Goal: Task Accomplishment & Management: Manage account settings

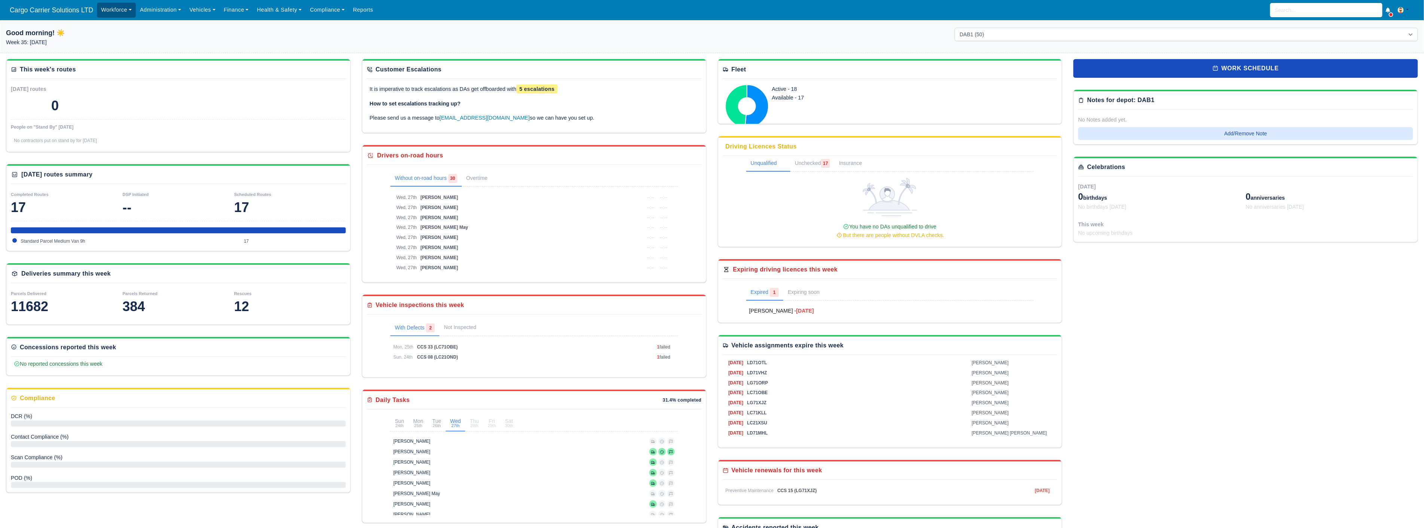
click at [108, 8] on link "Workforce" at bounding box center [116, 10] width 39 height 15
click at [110, 27] on link "Manpower" at bounding box center [130, 27] width 61 height 16
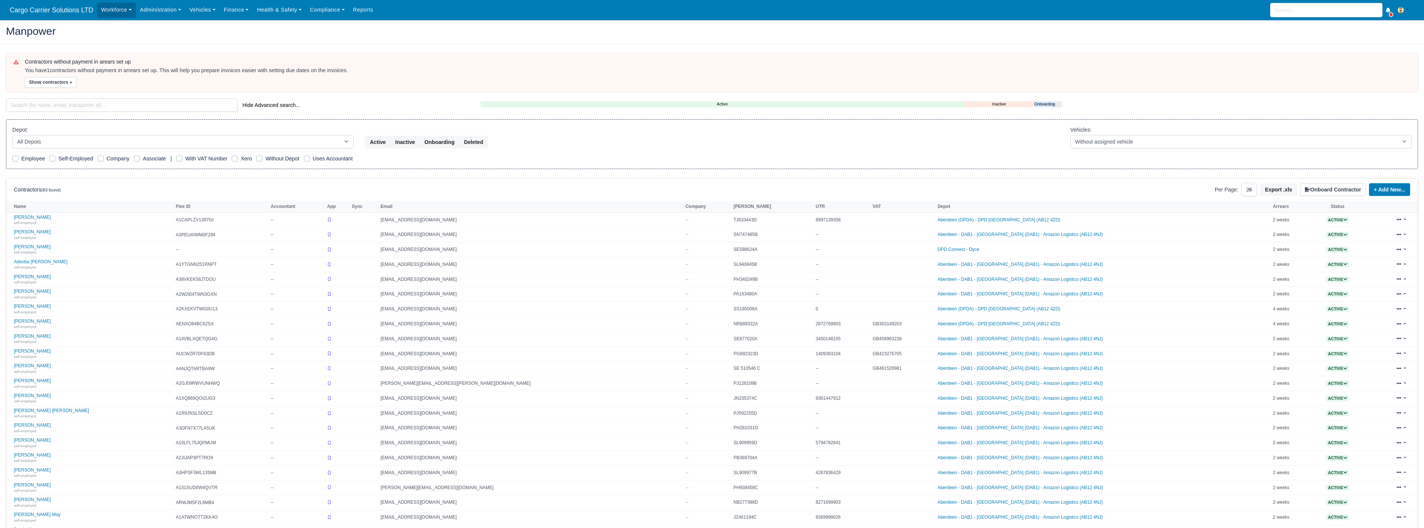
select select "25"
click at [89, 139] on select "All Depots Aberdeen - DAB1 - Aberdeen (DAB1) - Amazon Logistics (AB12 4NJ) Aber…" at bounding box center [182, 141] width 341 height 13
click at [12, 135] on select "All Depots Aberdeen - DAB1 - Aberdeen (DAB1) - Amazon Logistics (AB12 4NJ) Aber…" at bounding box center [182, 141] width 341 height 13
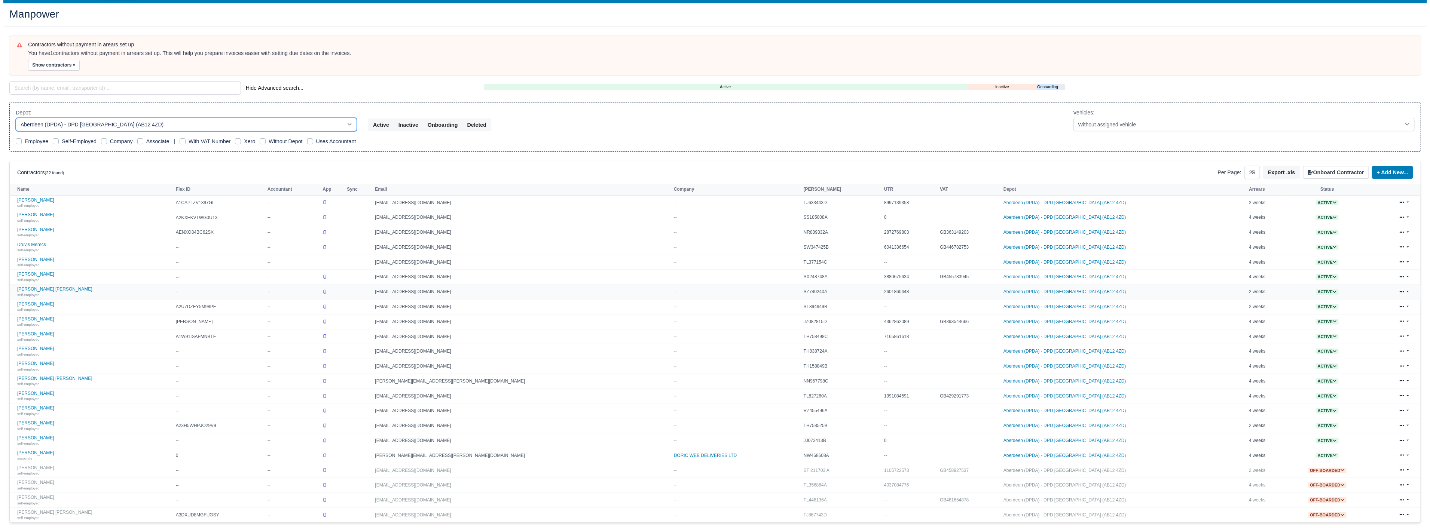
scroll to position [40, 0]
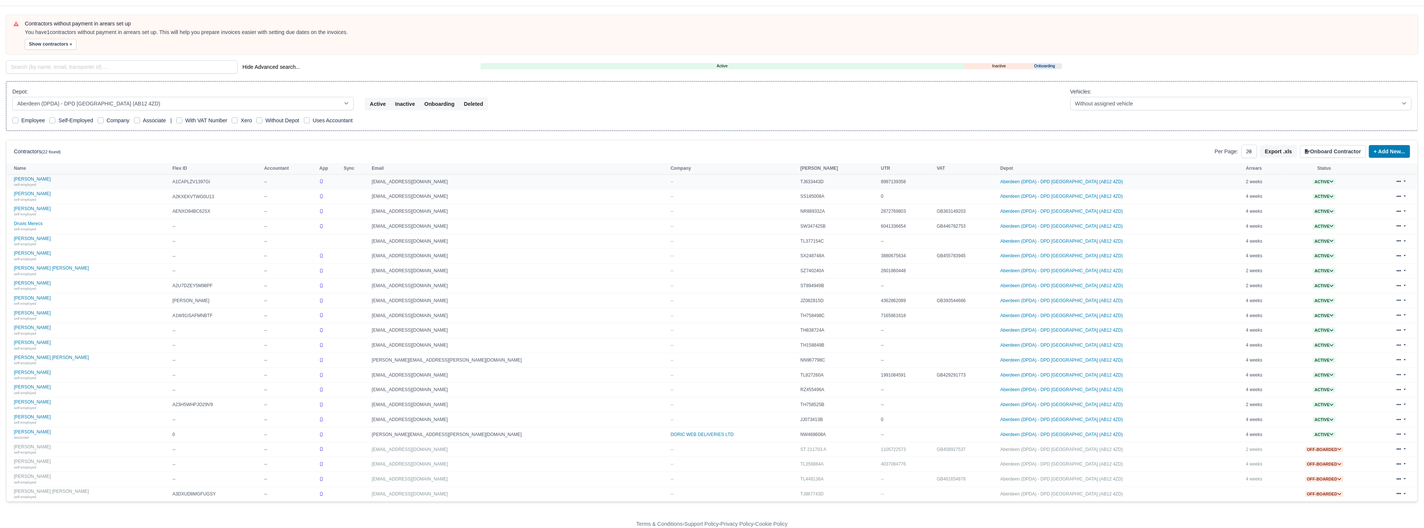
click at [1313, 180] on span "Active" at bounding box center [1324, 182] width 23 height 6
click at [1401, 177] on link at bounding box center [1401, 182] width 18 height 11
click at [98, 103] on select "All Depots [GEOGRAPHIC_DATA] - [GEOGRAPHIC_DATA] - [GEOGRAPHIC_DATA] (DAB1) - A…" at bounding box center [182, 103] width 341 height 13
click at [12, 97] on select "All Depots Aberdeen - DAB1 - Aberdeen (DAB1) - Amazon Logistics (AB12 4NJ) Aber…" at bounding box center [182, 103] width 341 height 13
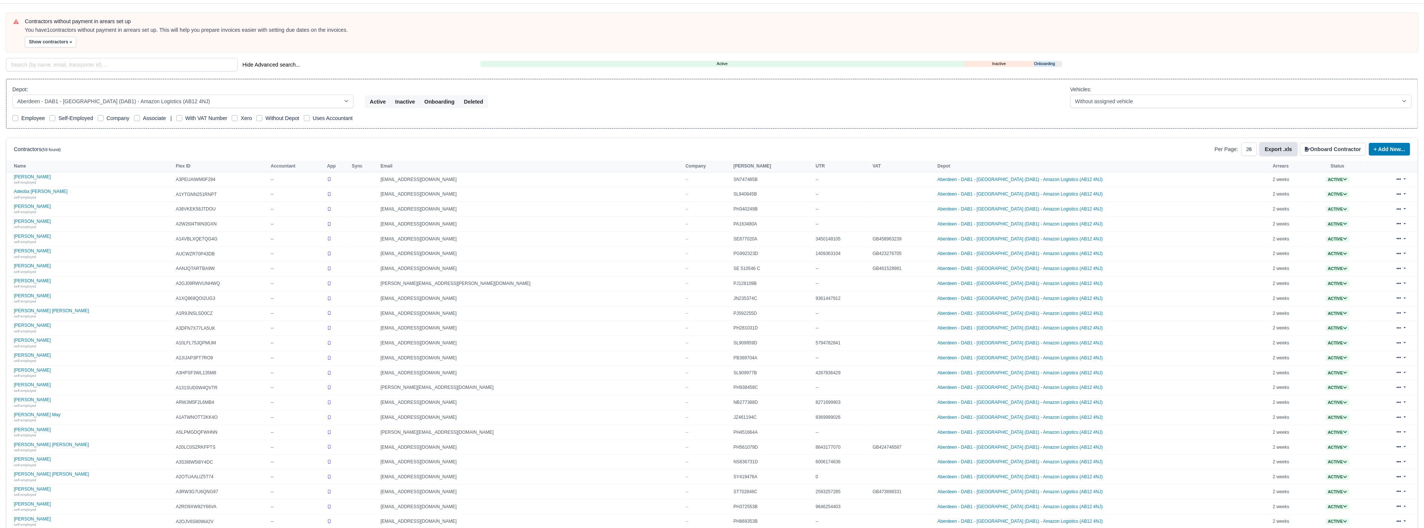
click at [1280, 150] on button "Export .xls" at bounding box center [1278, 149] width 37 height 13
click at [183, 100] on select "All Depots Aberdeen - DAB1 - Aberdeen (DAB1) - Amazon Logistics (AB12 4NJ) Aber…" at bounding box center [182, 101] width 341 height 13
select select "5"
click at [12, 95] on select "All Depots Aberdeen - DAB1 - Aberdeen (DAB1) - Amazon Logistics (AB12 4NJ) Aber…" at bounding box center [182, 101] width 341 height 13
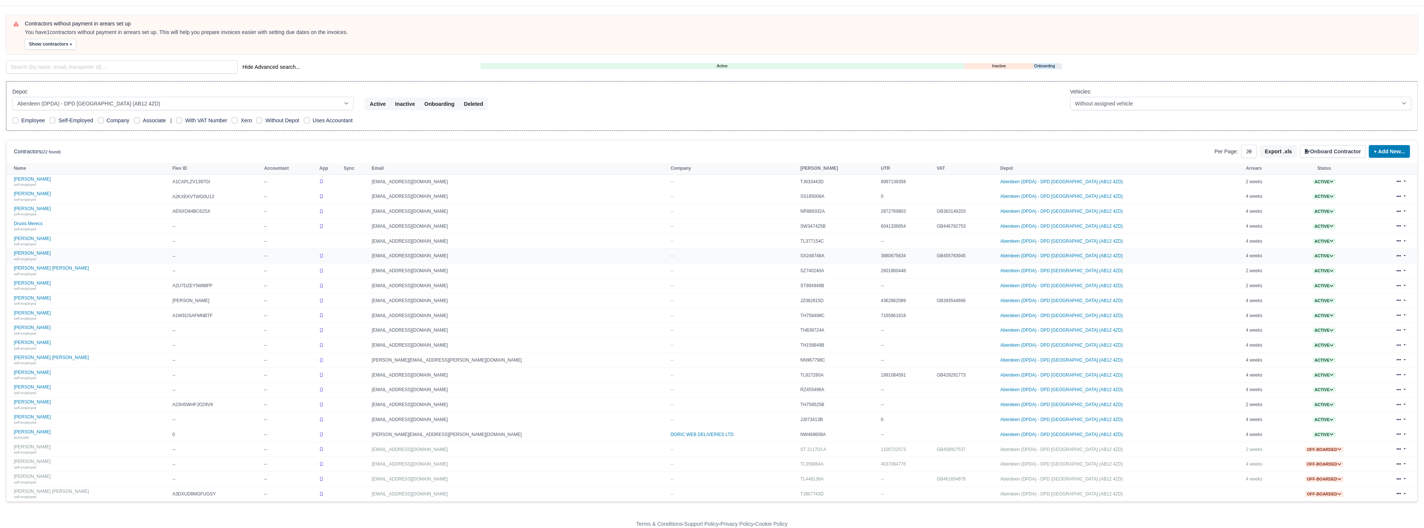
click at [1313, 253] on span "Active" at bounding box center [1324, 256] width 23 height 6
click at [1280, 276] on button "Off-board" at bounding box center [1296, 279] width 32 height 13
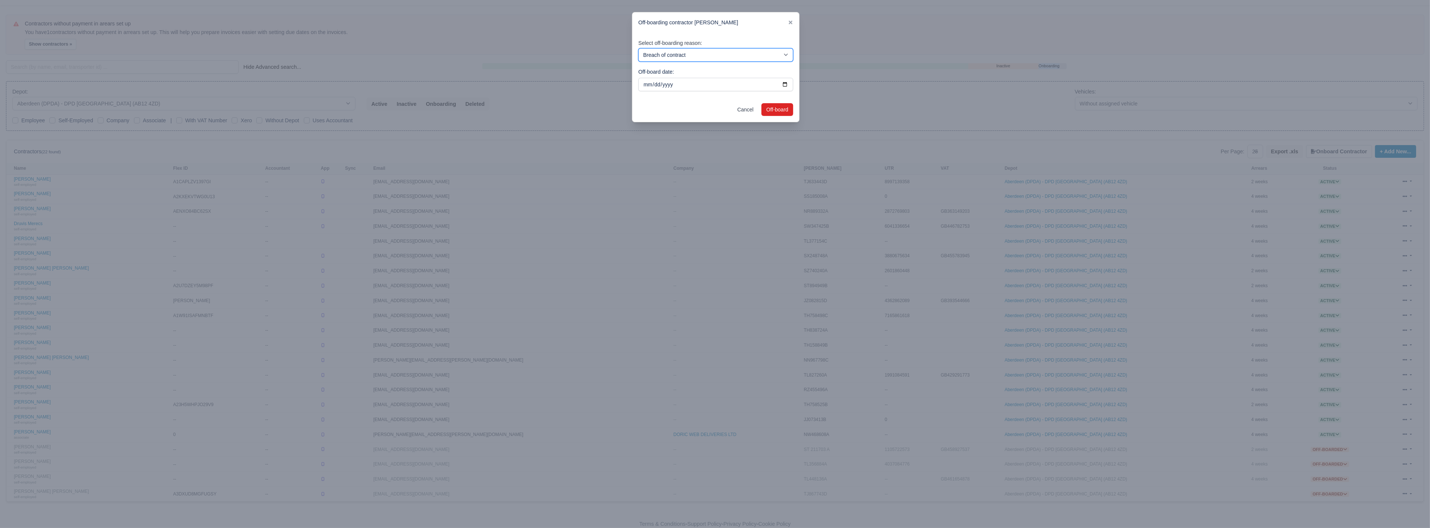
click at [709, 49] on select "Breach of contract Personal decision Too many parcels Heavy routes Another comp…" at bounding box center [715, 54] width 155 height 13
select select "found-alternative-employment-for-better-pay"
click at [638, 48] on select "Breach of contract Personal decision Too many parcels Heavy routes Another comp…" at bounding box center [715, 54] width 155 height 13
click at [651, 80] on input "2025-08-27" at bounding box center [715, 84] width 155 height 13
click at [782, 85] on input "2025-08-27" at bounding box center [715, 84] width 155 height 13
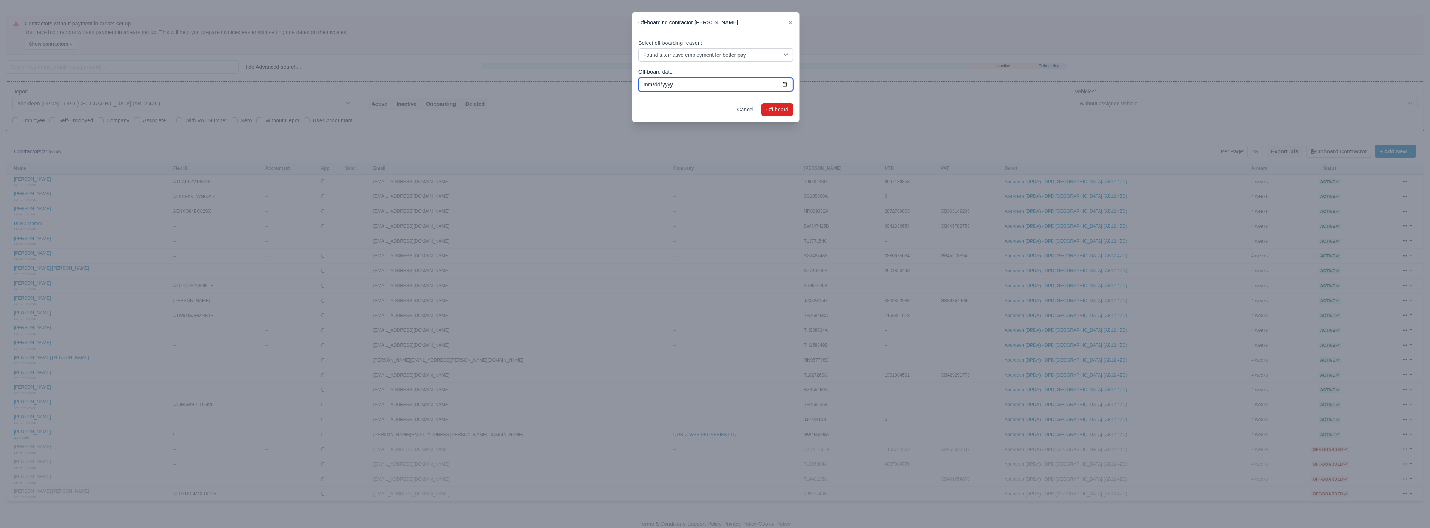
type input "2025-08-22"
click at [779, 110] on button "Off-board" at bounding box center [777, 109] width 32 height 13
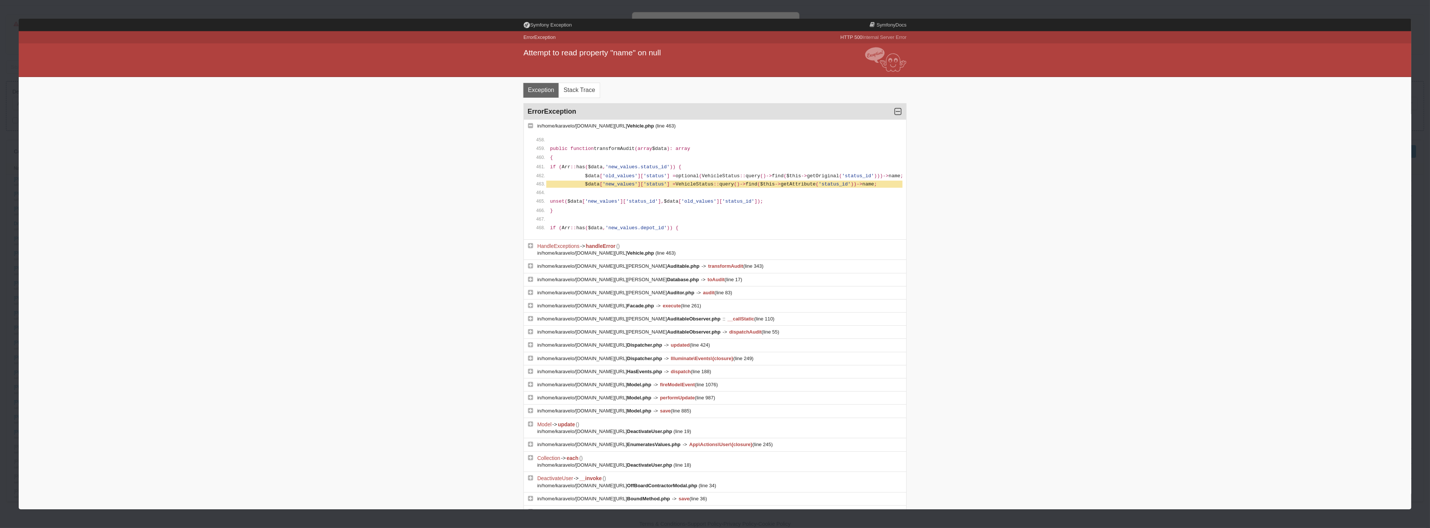
select select "3"
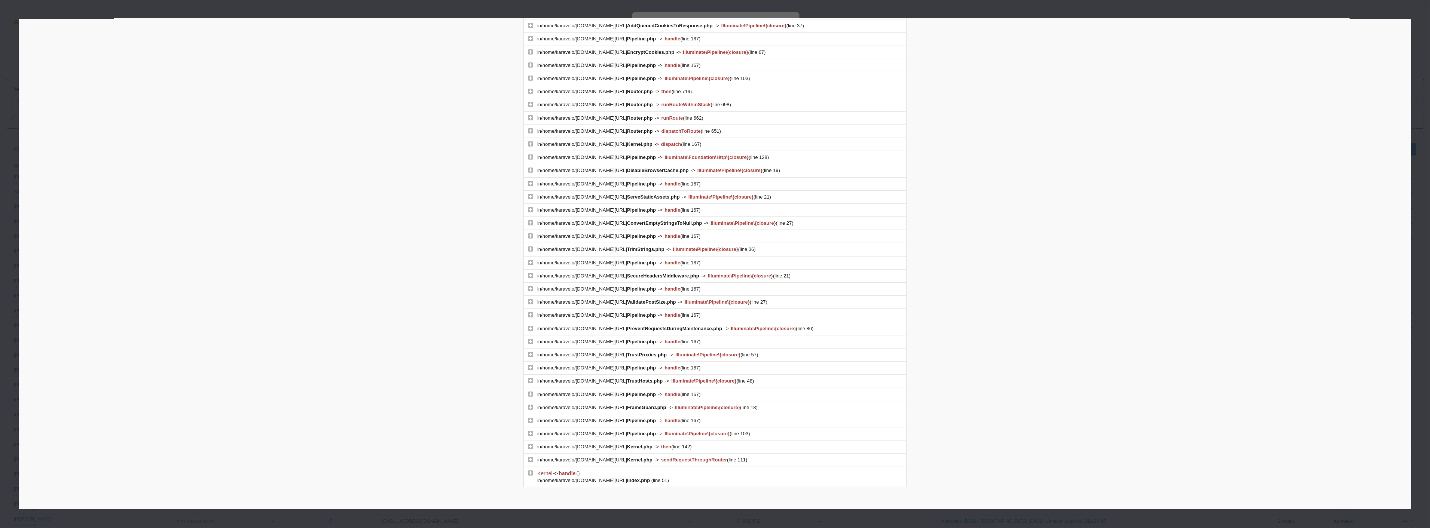
scroll to position [966, 0]
click at [361, 15] on div at bounding box center [715, 264] width 1430 height 528
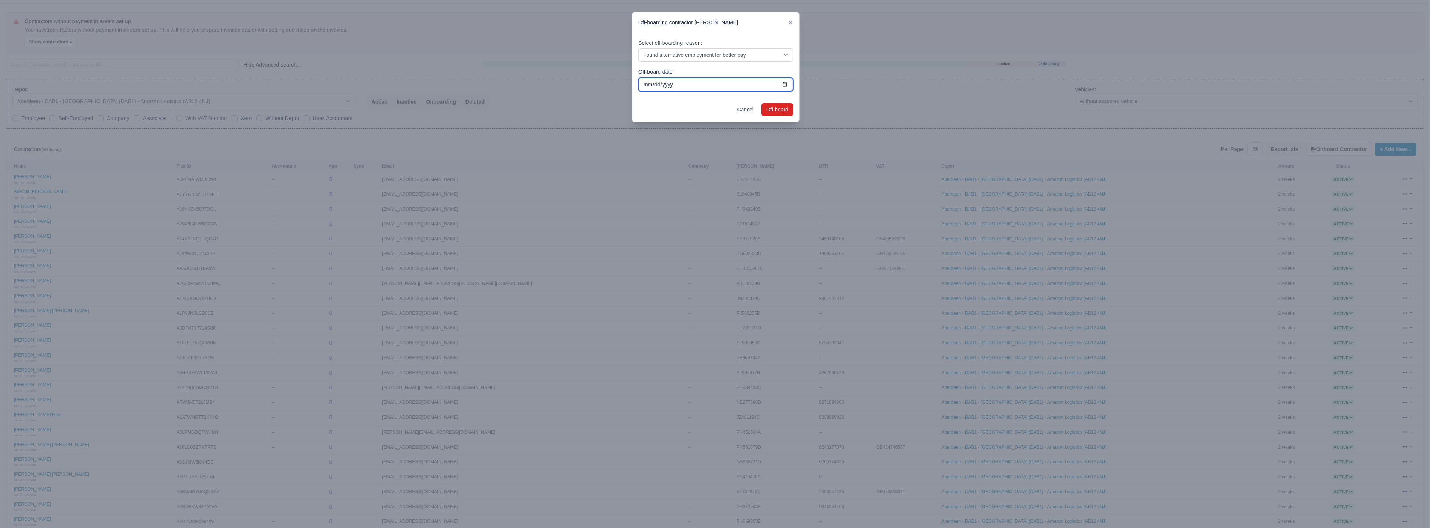
click at [667, 87] on input "2025-08-22" at bounding box center [715, 84] width 155 height 13
click at [791, 83] on input "2025-08-22" at bounding box center [715, 84] width 155 height 13
click at [784, 84] on input "2025-08-22" at bounding box center [715, 84] width 155 height 13
type input "2025-08-27"
click at [791, 106] on button "Off-board" at bounding box center [777, 109] width 32 height 13
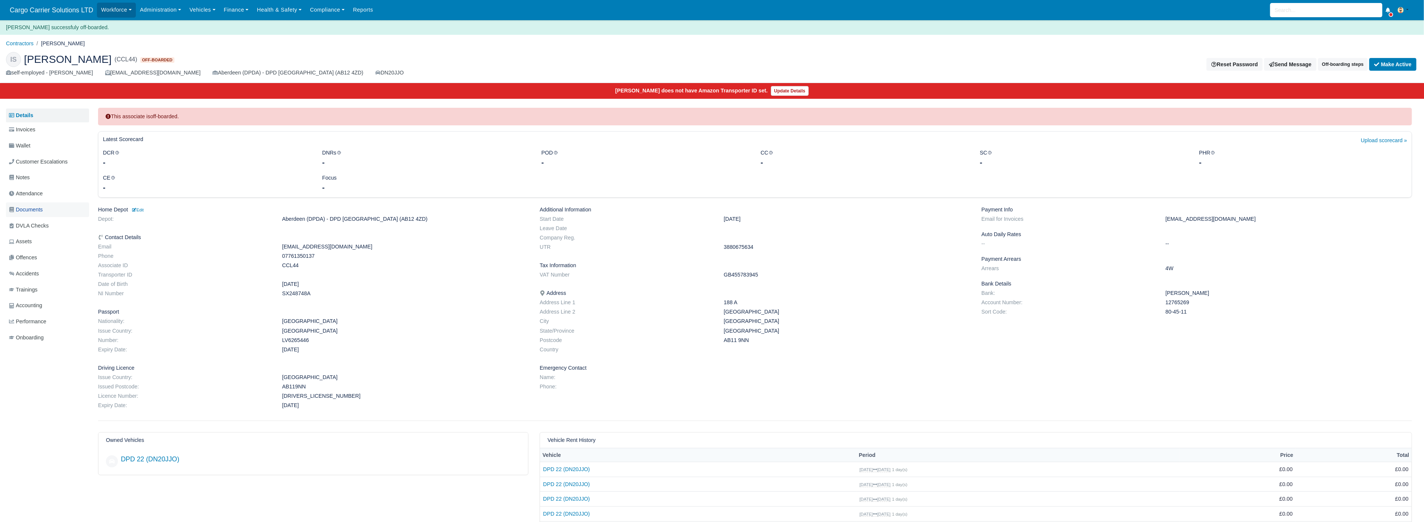
click at [28, 206] on span "Documents" at bounding box center [26, 209] width 34 height 9
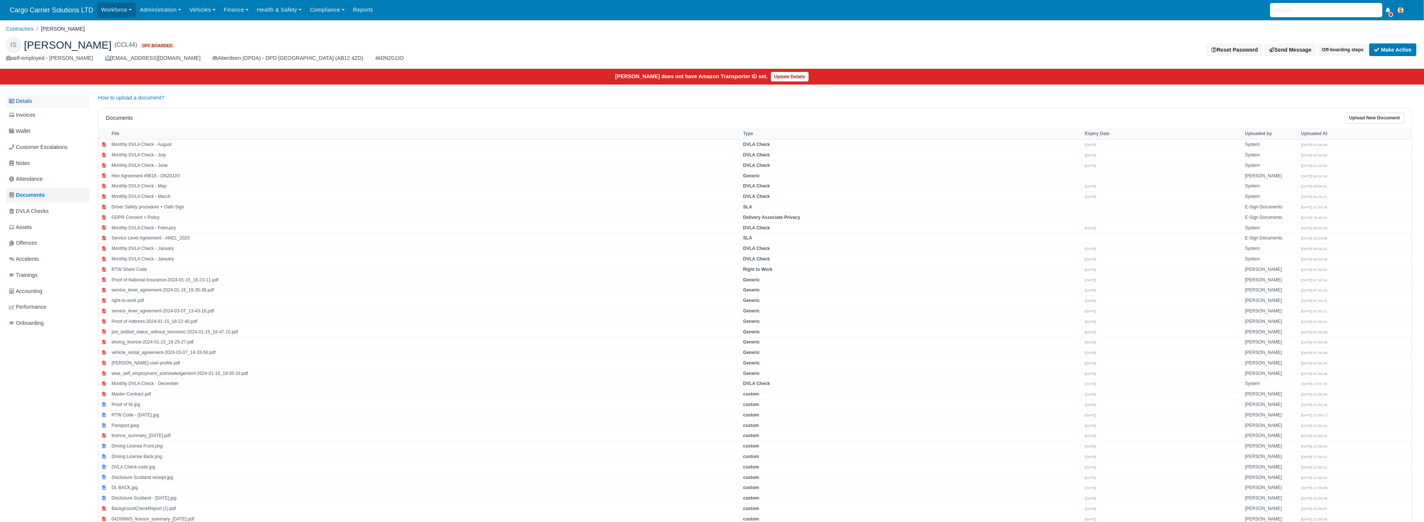
click at [24, 101] on link "Details" at bounding box center [47, 101] width 83 height 14
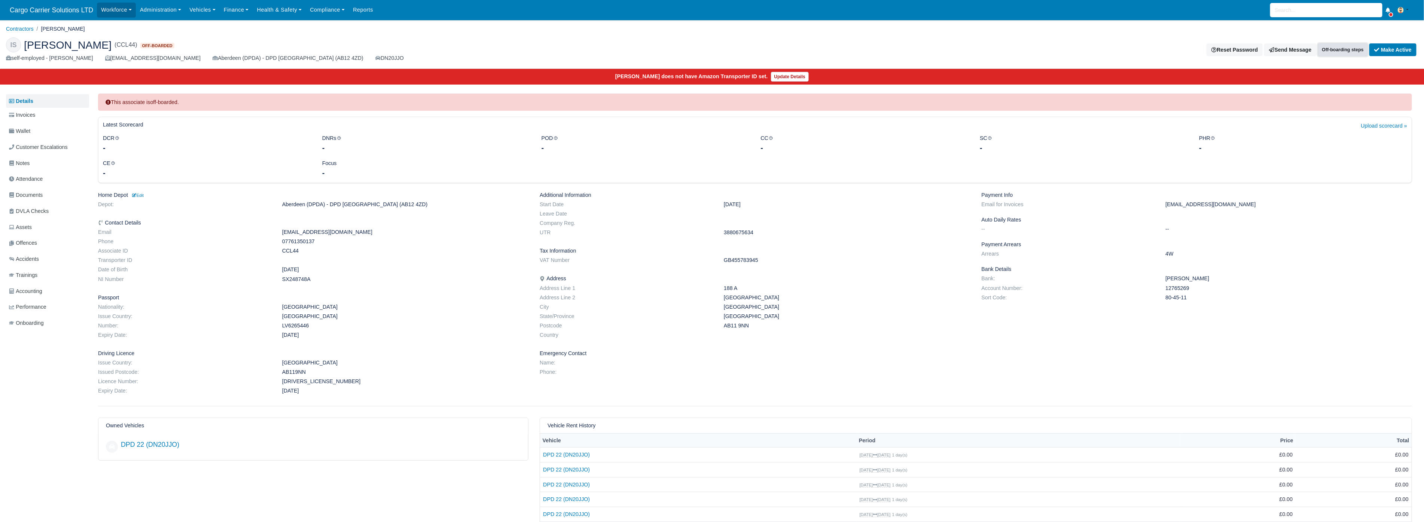
click at [1339, 47] on button "Off-boarding steps" at bounding box center [1343, 49] width 50 height 13
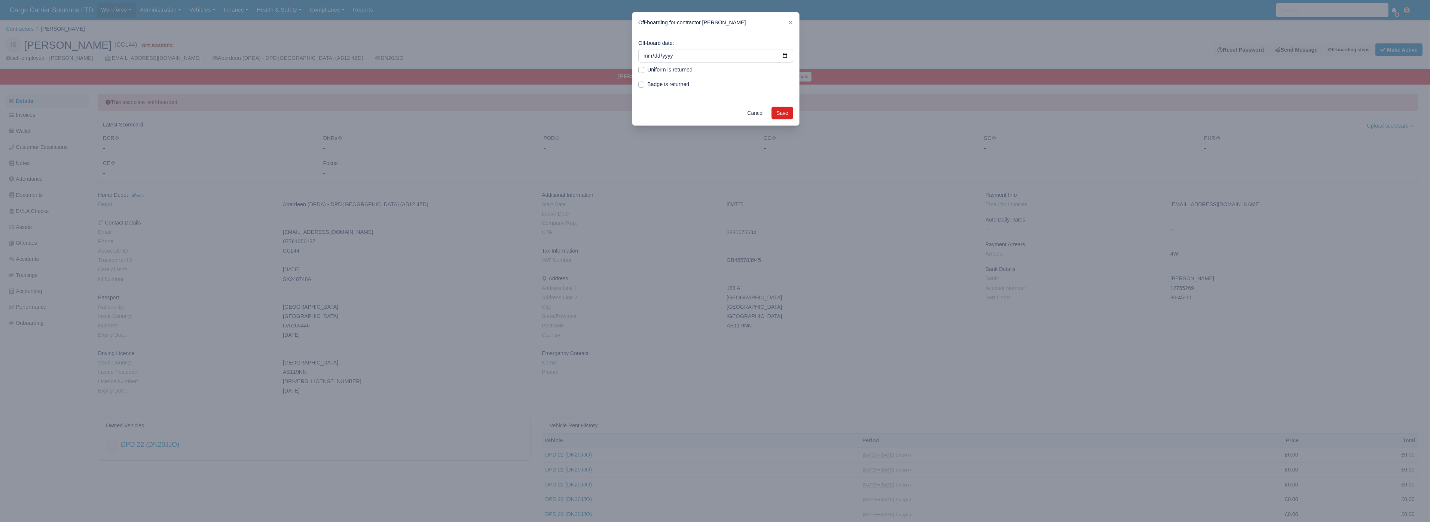
click at [649, 70] on label "Uniform is returned" at bounding box center [669, 69] width 45 height 9
click at [644, 70] on input "Uniform is returned" at bounding box center [641, 68] width 6 height 6
checkbox input "true"
click at [648, 86] on label "Badge is returned" at bounding box center [668, 84] width 42 height 9
click at [644, 86] on input "Badge is returned" at bounding box center [641, 83] width 6 height 6
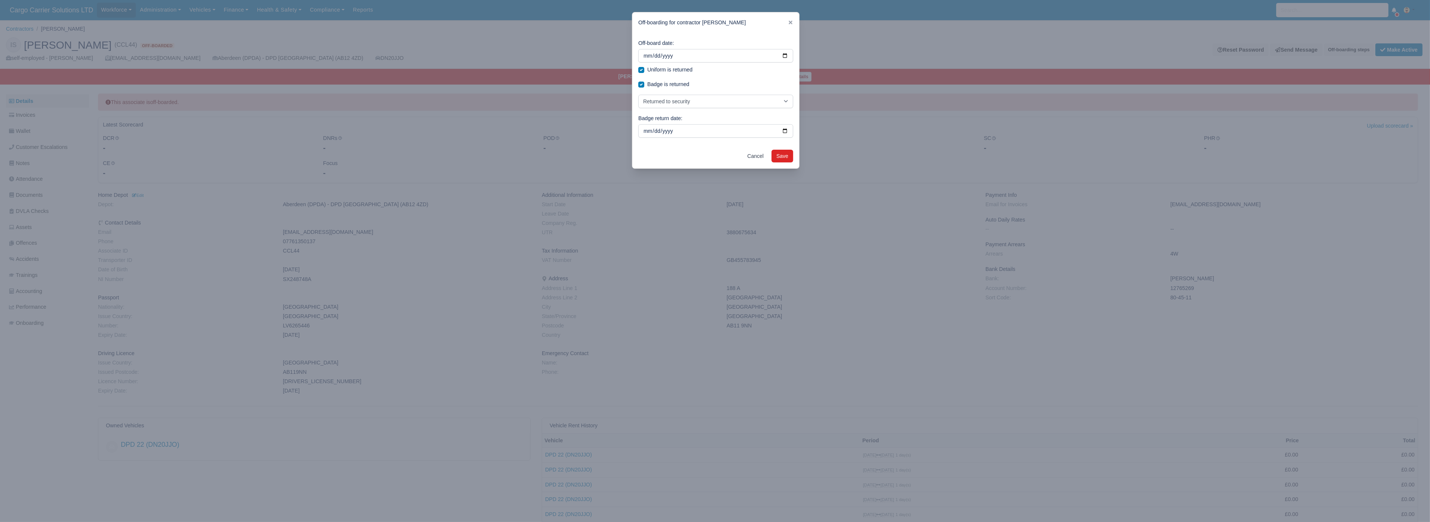
click at [647, 83] on label "Badge is returned" at bounding box center [668, 84] width 42 height 9
click at [640, 83] on input "Badge is returned" at bounding box center [641, 83] width 6 height 6
checkbox input "false"
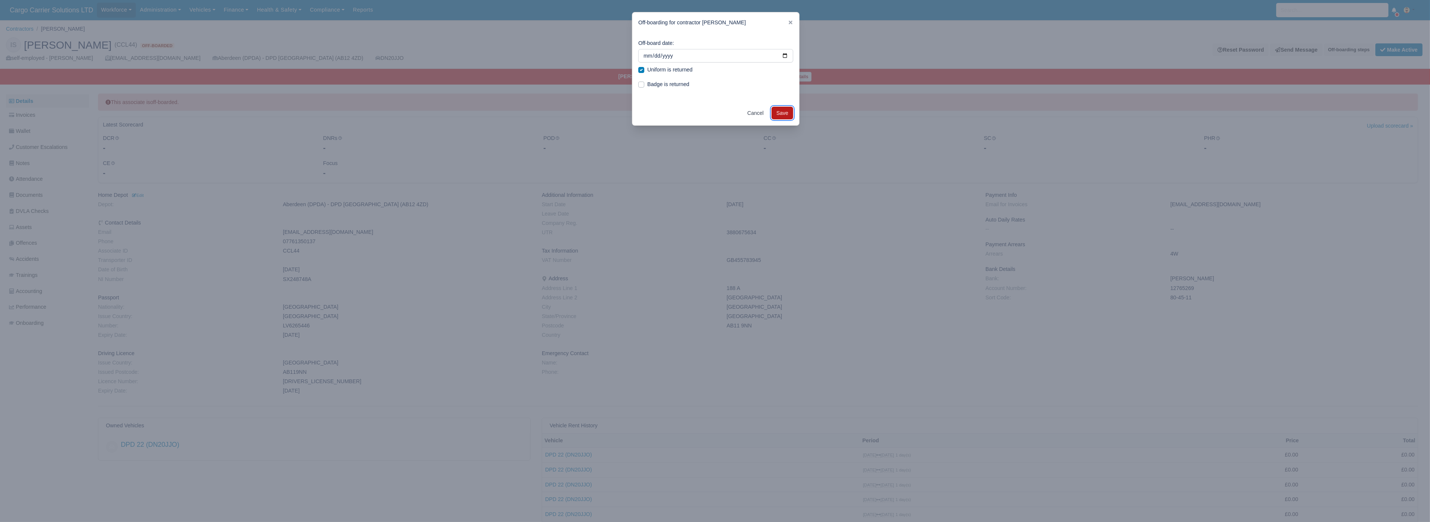
click at [782, 110] on button "Save" at bounding box center [783, 113] width 22 height 13
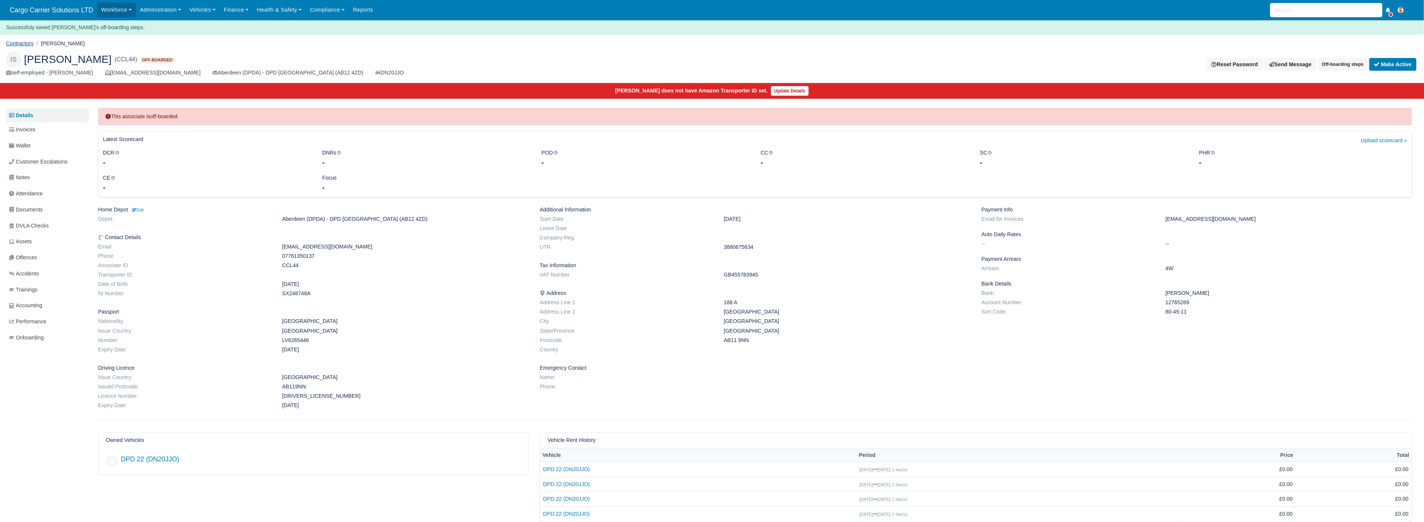
click at [12, 43] on link "Contractors" at bounding box center [20, 43] width 28 height 6
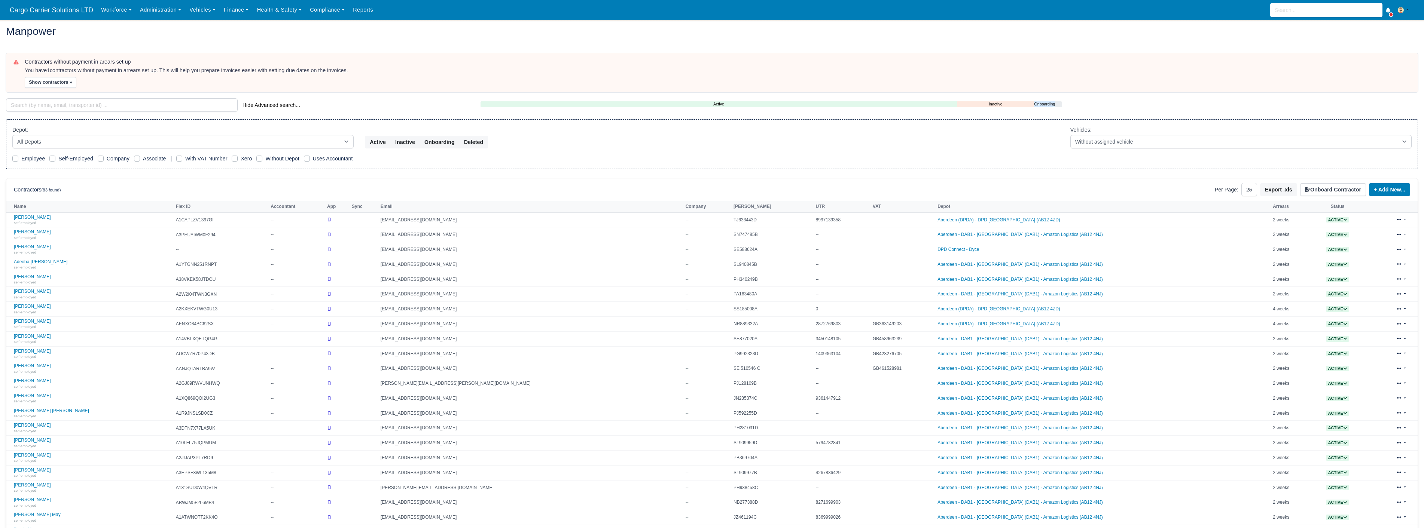
select select "25"
click at [58, 145] on select "All Depots Aberdeen - DAB1 - Aberdeen (DAB1) - Amazon Logistics (AB12 4NJ) Aber…" at bounding box center [182, 141] width 341 height 13
select select "5"
click at [12, 135] on select "All Depots Aberdeen - DAB1 - Aberdeen (DAB1) - Amazon Logistics (AB12 4NJ) Aber…" at bounding box center [182, 141] width 341 height 13
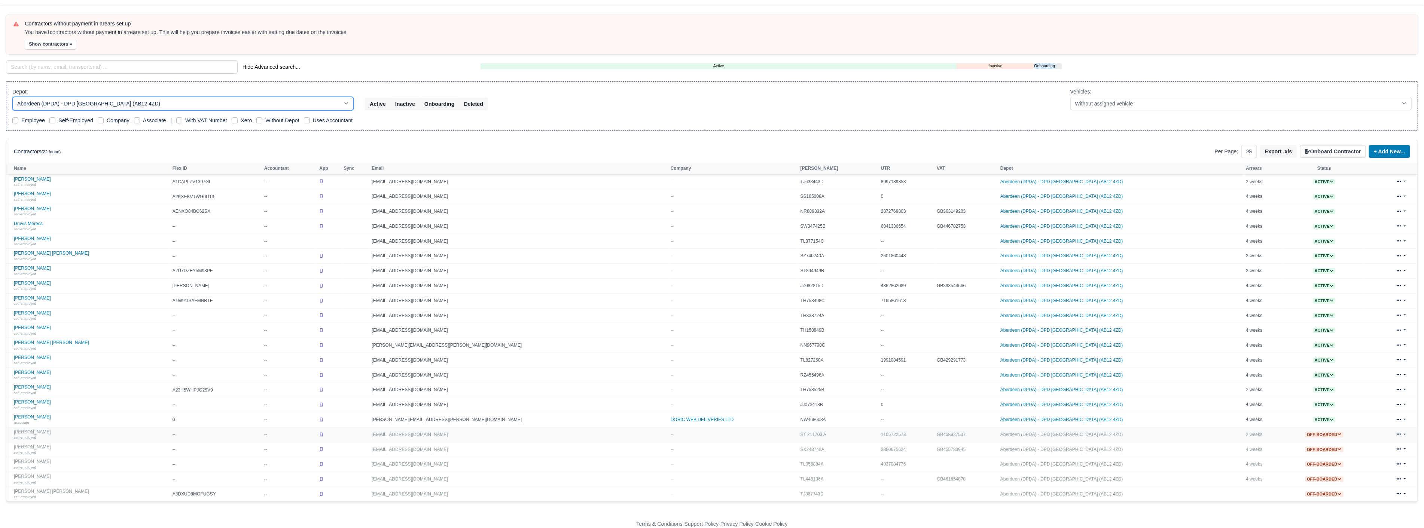
scroll to position [40, 0]
click at [1276, 145] on button "Export .xls" at bounding box center [1278, 151] width 37 height 13
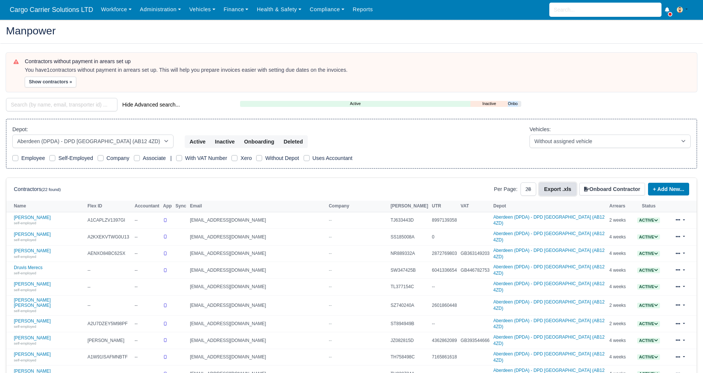
scroll to position [0, 0]
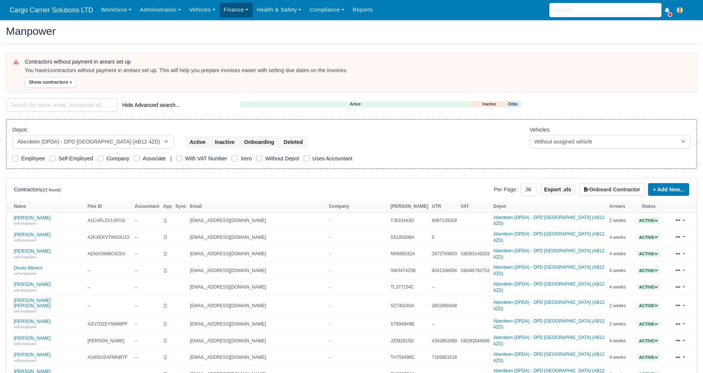
click at [225, 12] on link "Finance" at bounding box center [236, 10] width 33 height 15
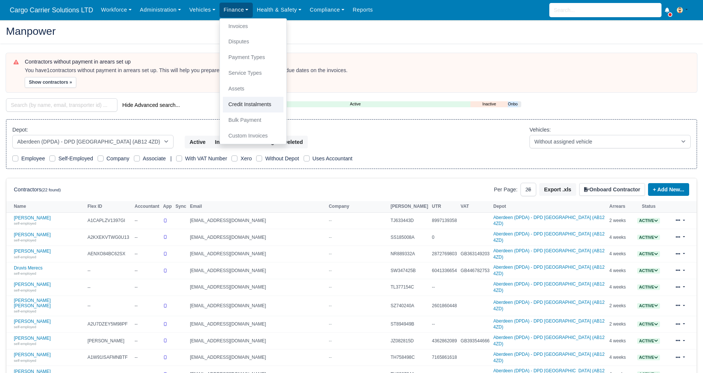
click at [238, 101] on link "Credit Instalments" at bounding box center [253, 105] width 61 height 16
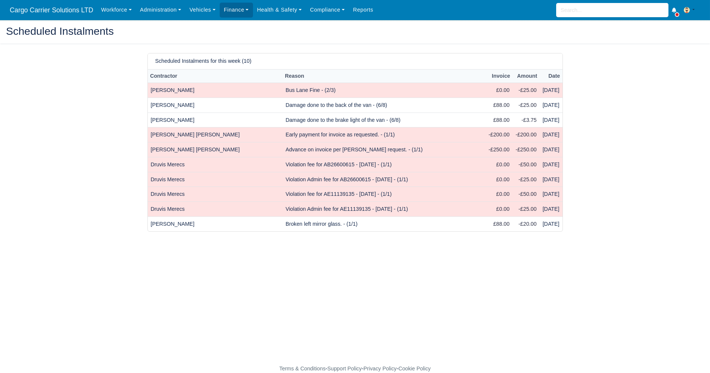
click at [312, 137] on td "Early payment for invoice as requested. - (1/1)" at bounding box center [384, 135] width 203 height 15
click at [183, 132] on td "[PERSON_NAME] [PERSON_NAME]" at bounding box center [215, 135] width 135 height 15
click at [590, 6] on input "search" at bounding box center [612, 10] width 112 height 14
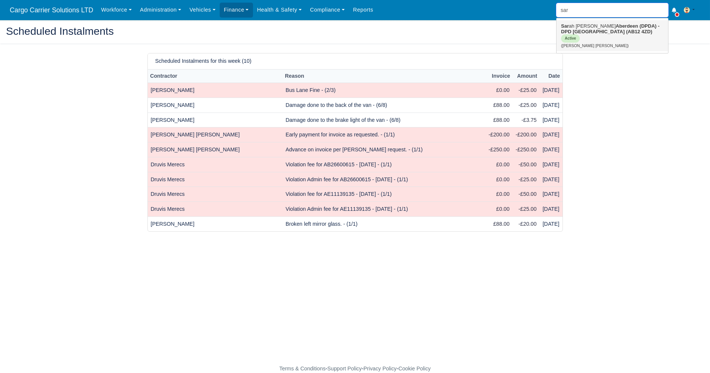
type input "sar"
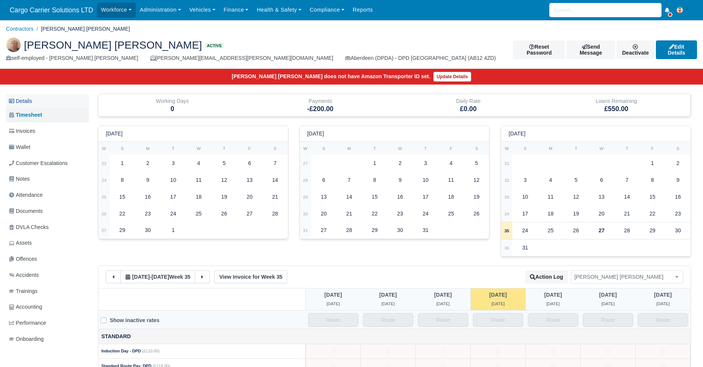
click at [24, 102] on link "Details" at bounding box center [47, 101] width 83 height 14
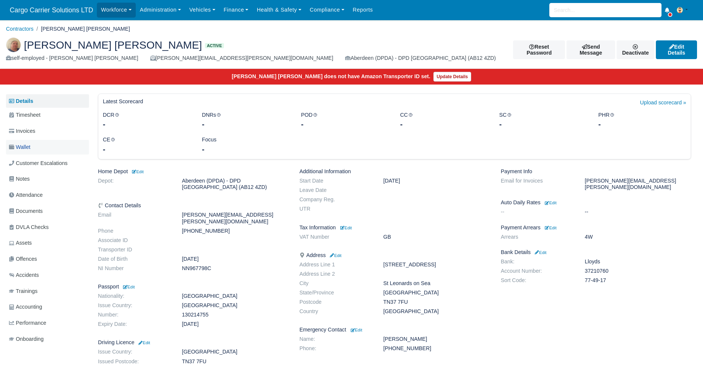
click at [27, 145] on span "Wallet" at bounding box center [19, 147] width 21 height 9
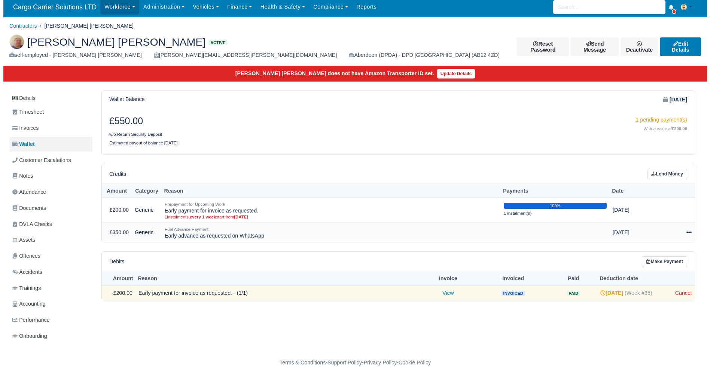
scroll to position [6, 0]
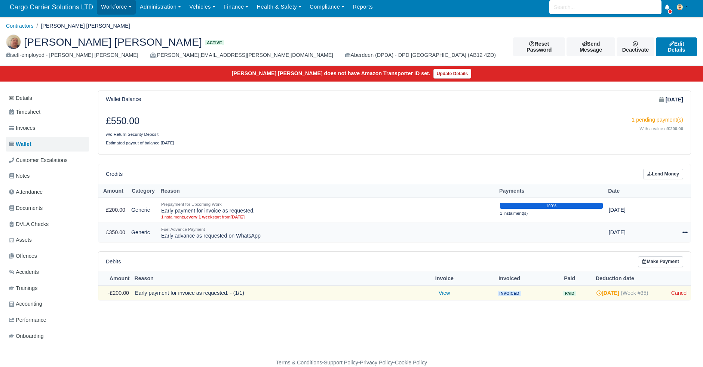
click at [684, 230] on icon at bounding box center [685, 232] width 5 height 5
click at [651, 261] on link "Schedule" at bounding box center [654, 267] width 67 height 12
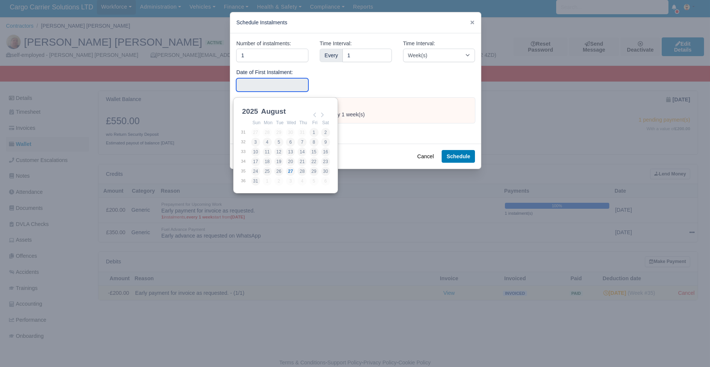
click at [260, 86] on input "Use the arrow keys to pick a date" at bounding box center [272, 84] width 72 height 13
type input "2025-08-30"
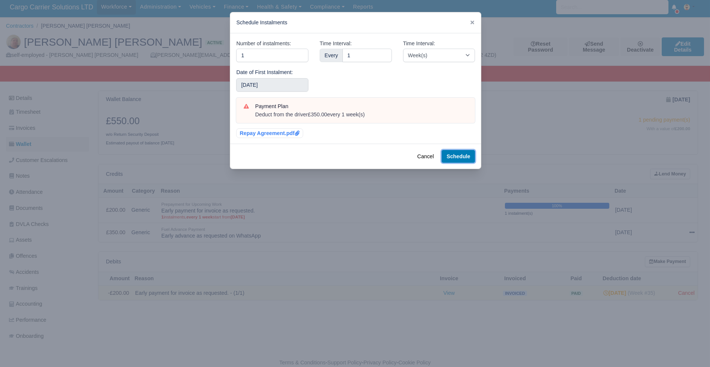
click at [457, 156] on button "Schedule" at bounding box center [458, 156] width 33 height 13
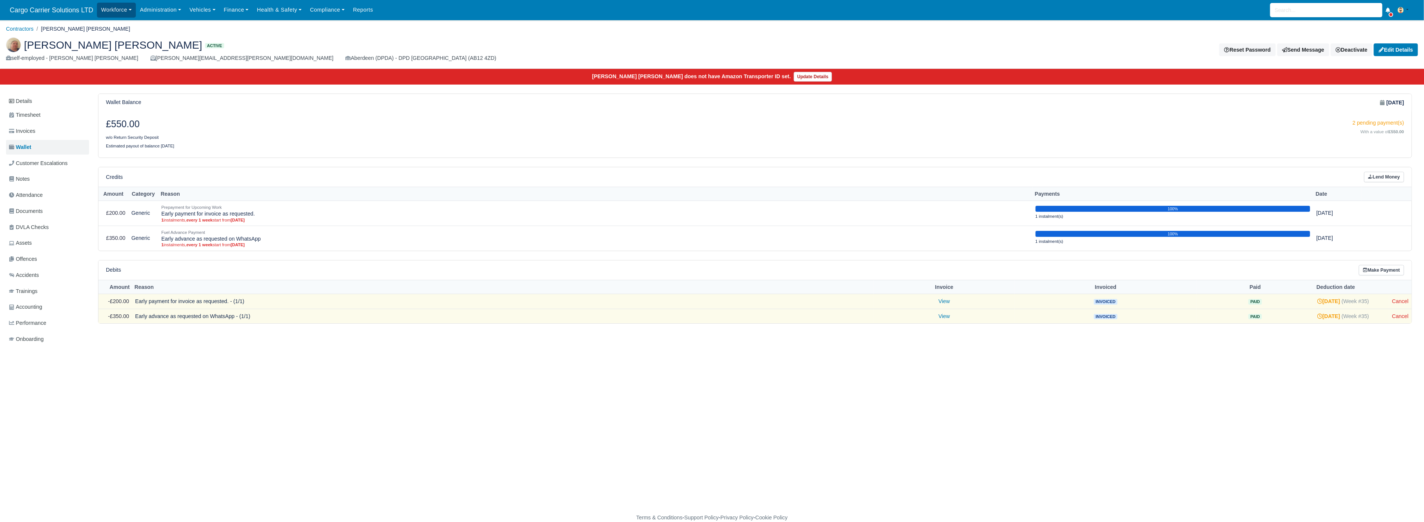
click at [118, 5] on link "Workforce" at bounding box center [116, 10] width 39 height 15
click at [115, 25] on link "Manpower" at bounding box center [130, 27] width 61 height 16
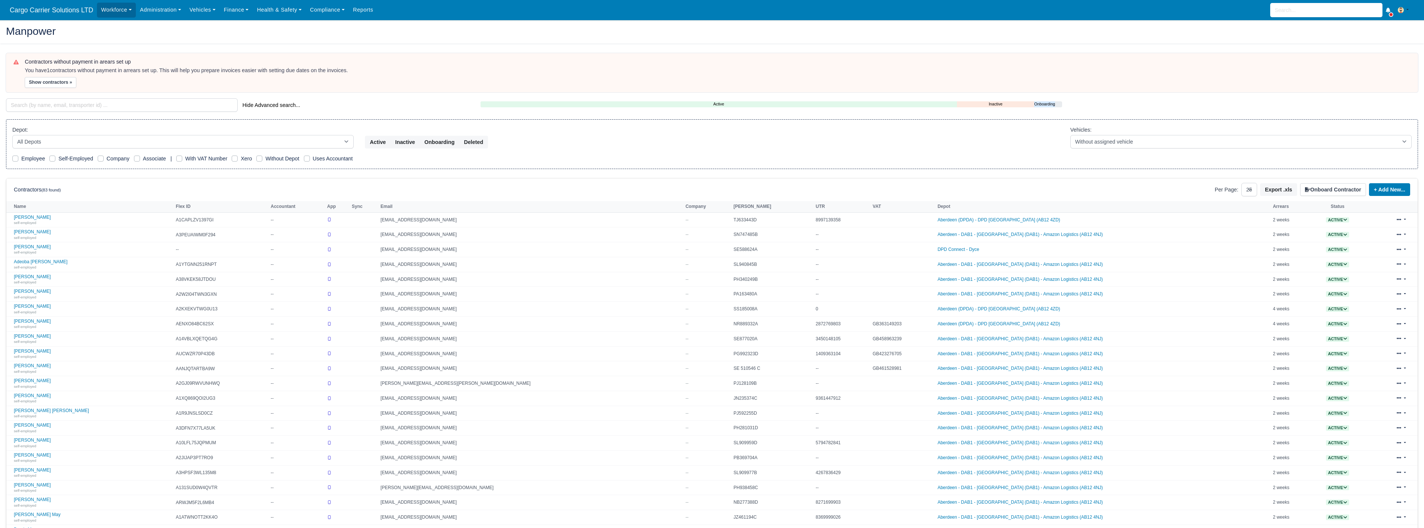
select select "25"
click at [39, 109] on input "search" at bounding box center [122, 104] width 232 height 13
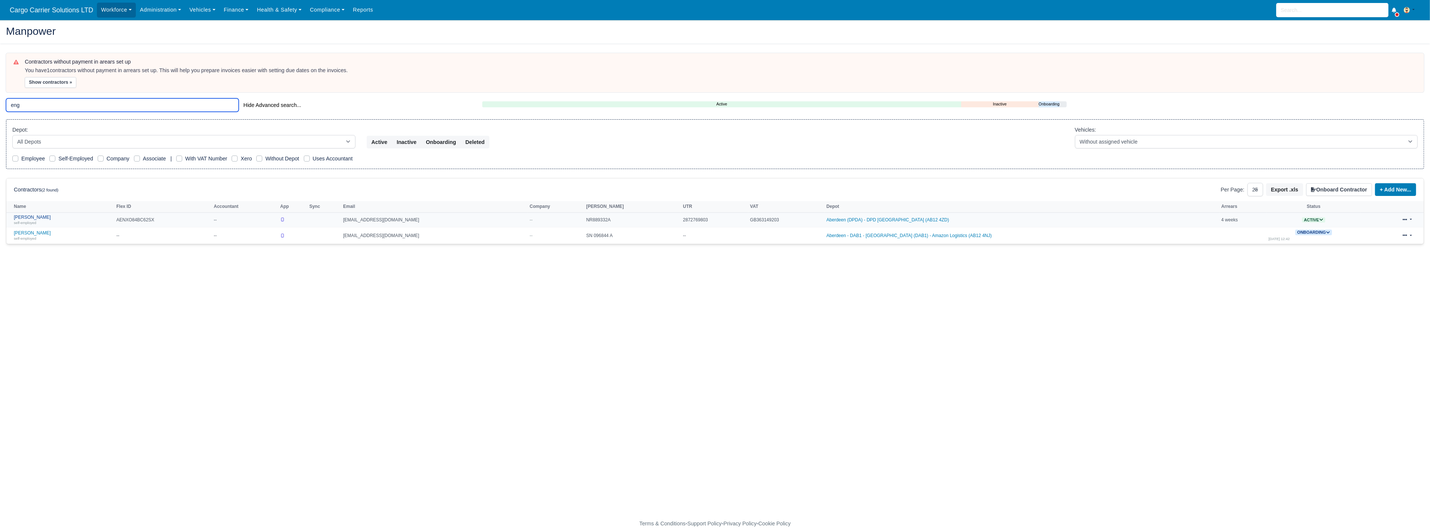
type input "eng"
click at [32, 219] on link "Andrew English self-employed" at bounding box center [63, 220] width 99 height 11
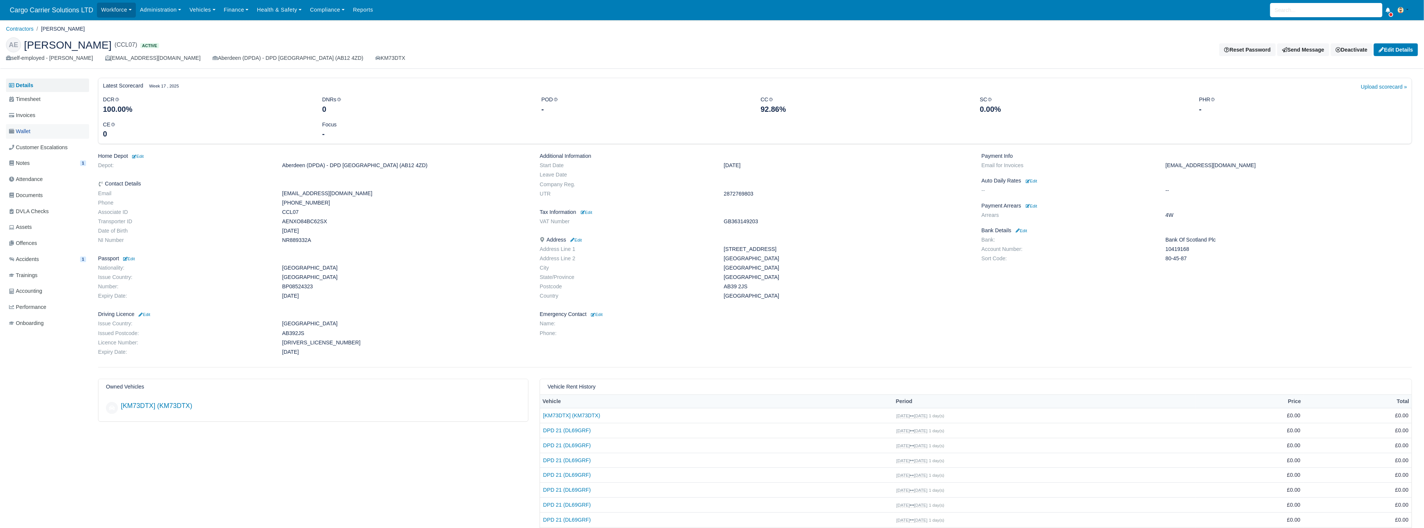
click at [39, 125] on link "Wallet" at bounding box center [47, 131] width 83 height 15
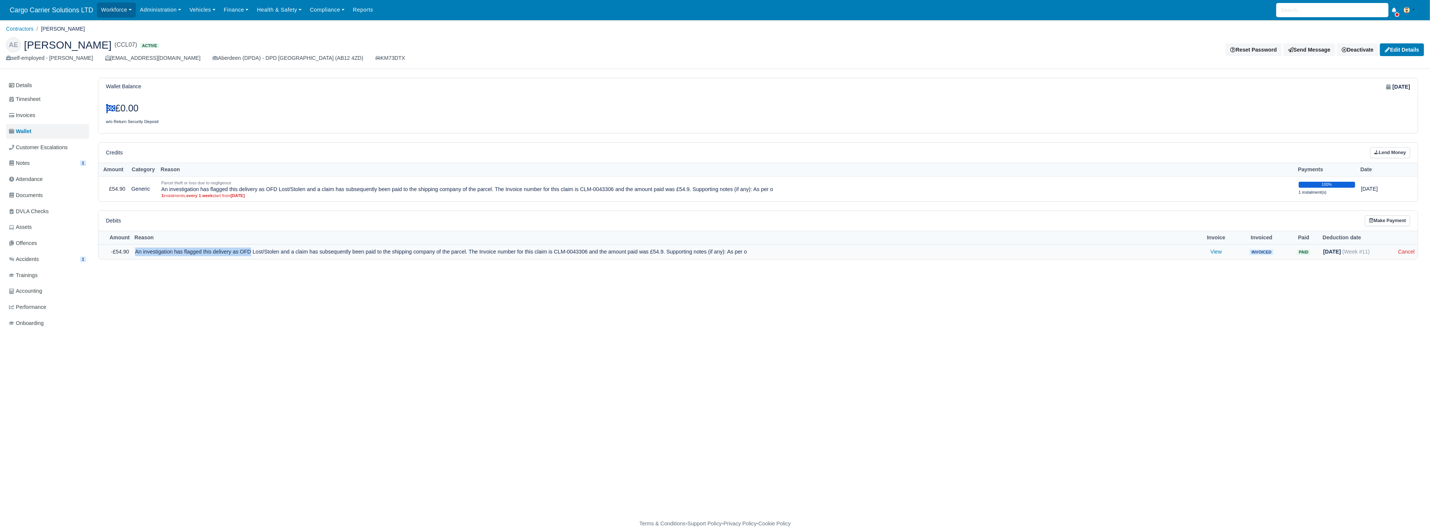
drag, startPoint x: 249, startPoint y: 251, endPoint x: 134, endPoint y: 253, distance: 114.9
click at [134, 253] on td "An investigation has flagged this delivery as OFD Lost/Stolen and a claim has s…" at bounding box center [664, 252] width 1064 height 15
copy td "An investigation has flagged this delivery as OFD"
click at [199, 8] on link "Vehicles" at bounding box center [202, 10] width 34 height 15
click at [213, 120] on link "Offences" at bounding box center [219, 121] width 61 height 16
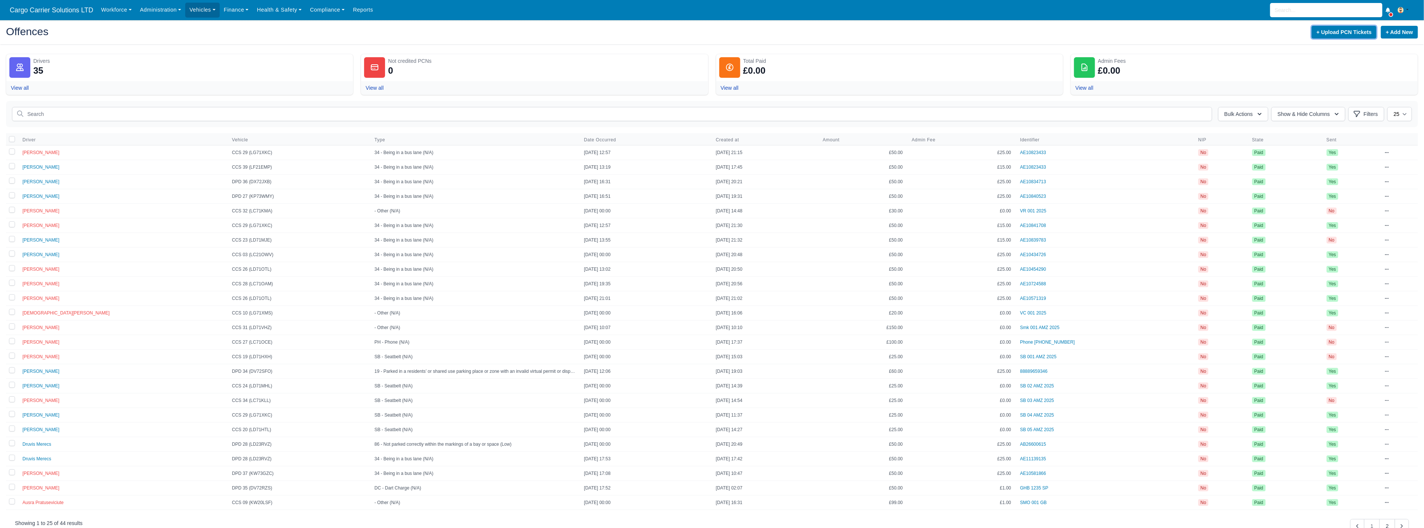
click at [1351, 34] on button "+ Upload PCN Tickets" at bounding box center [1344, 32] width 65 height 13
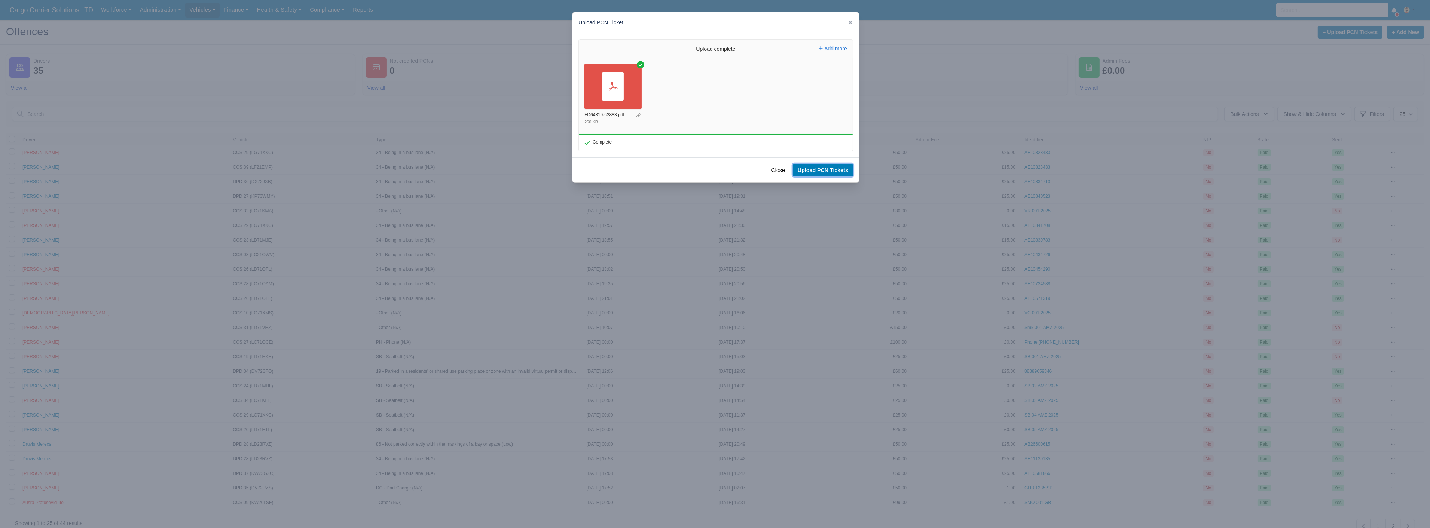
click at [818, 171] on button "Upload PCN Tickets" at bounding box center [823, 170] width 60 height 13
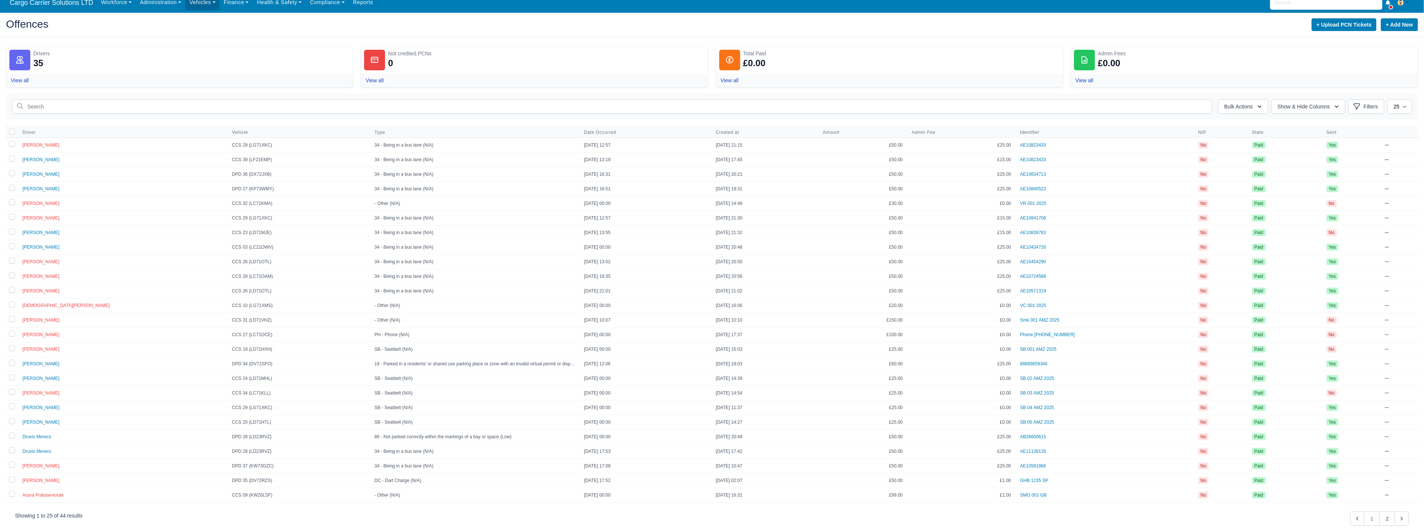
scroll to position [14, 0]
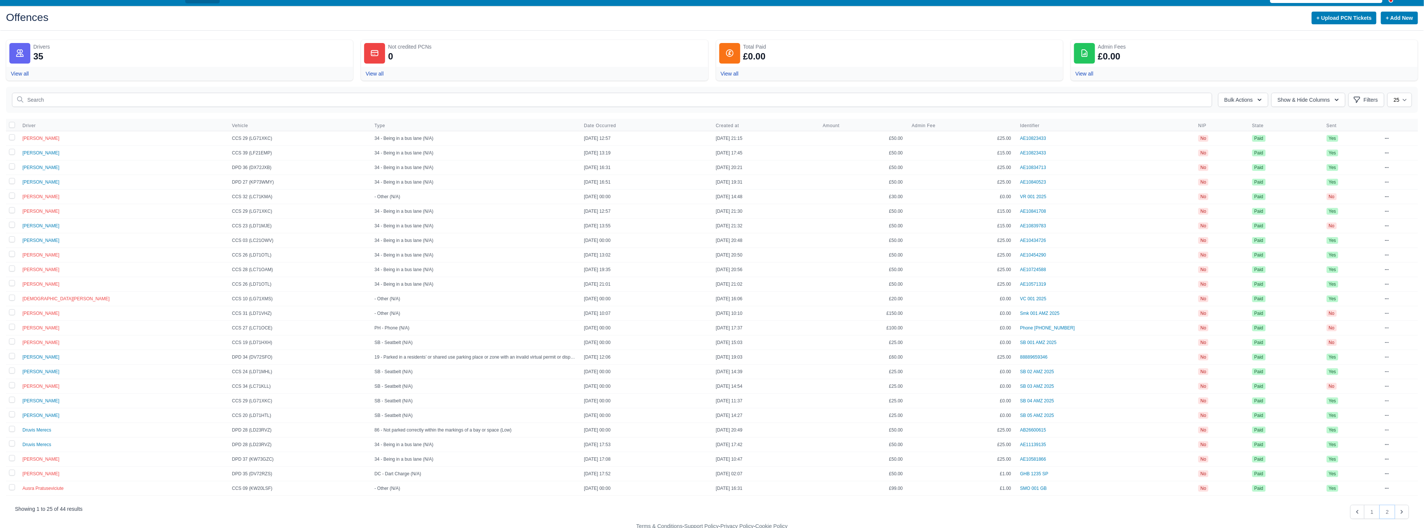
click at [1386, 510] on button "2" at bounding box center [1387, 512] width 16 height 14
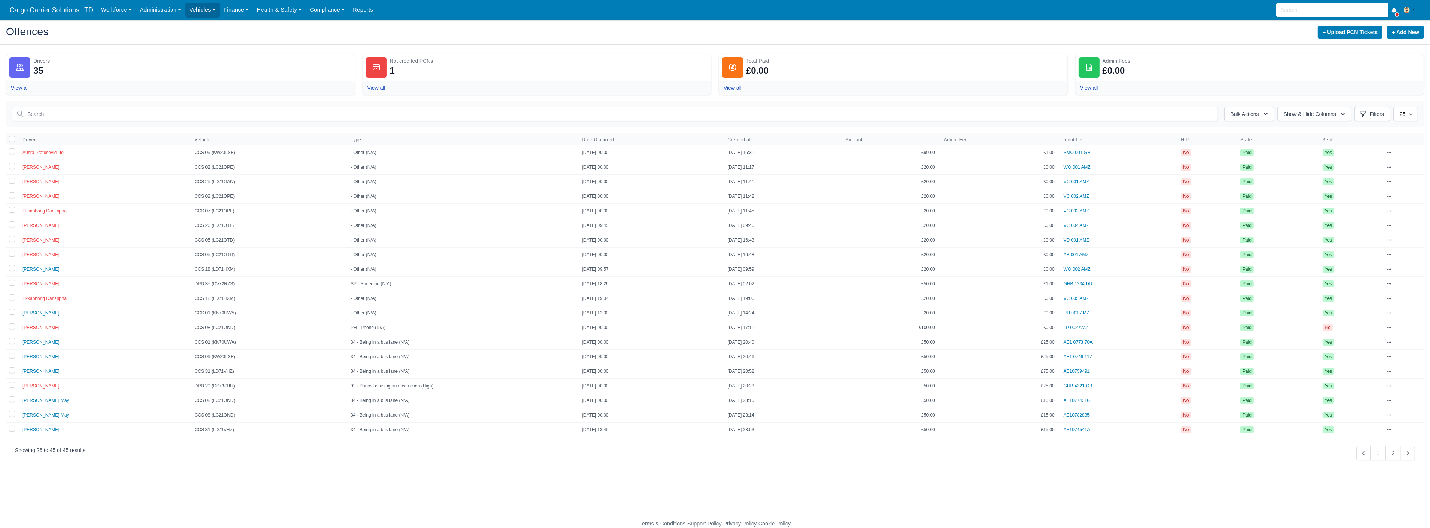
click at [1342, 329] on td "No" at bounding box center [1350, 328] width 64 height 15
drag, startPoint x: 581, startPoint y: 329, endPoint x: 33, endPoint y: 329, distance: 548.2
click at [33, 329] on tr "Arran Vogt CCS 08 (LC21OND) PH - Phone (N/A) 22/10/2024 00:00 25/10/2024 17:11 …" at bounding box center [715, 328] width 1418 height 15
click at [1391, 327] on icon at bounding box center [1390, 327] width 4 height 1
click at [1376, 455] on button "1" at bounding box center [1378, 453] width 16 height 14
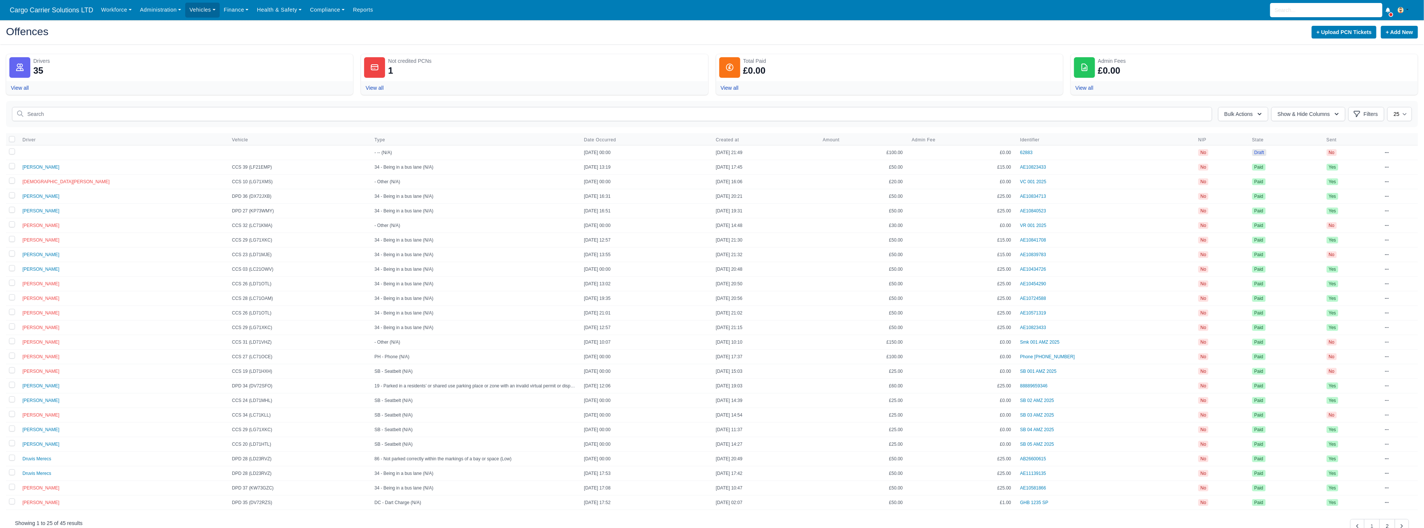
click at [190, 152] on td at bounding box center [123, 153] width 210 height 15
click at [1032, 155] on link "62883" at bounding box center [1026, 152] width 12 height 5
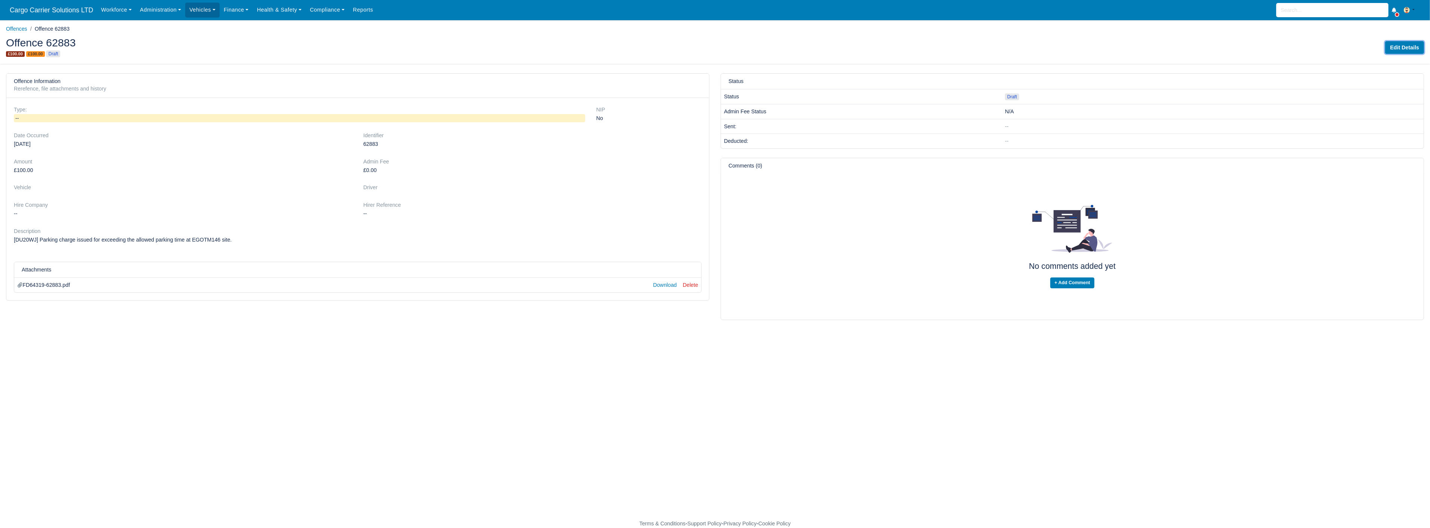
click at [1415, 49] on link "Edit Details" at bounding box center [1404, 47] width 39 height 13
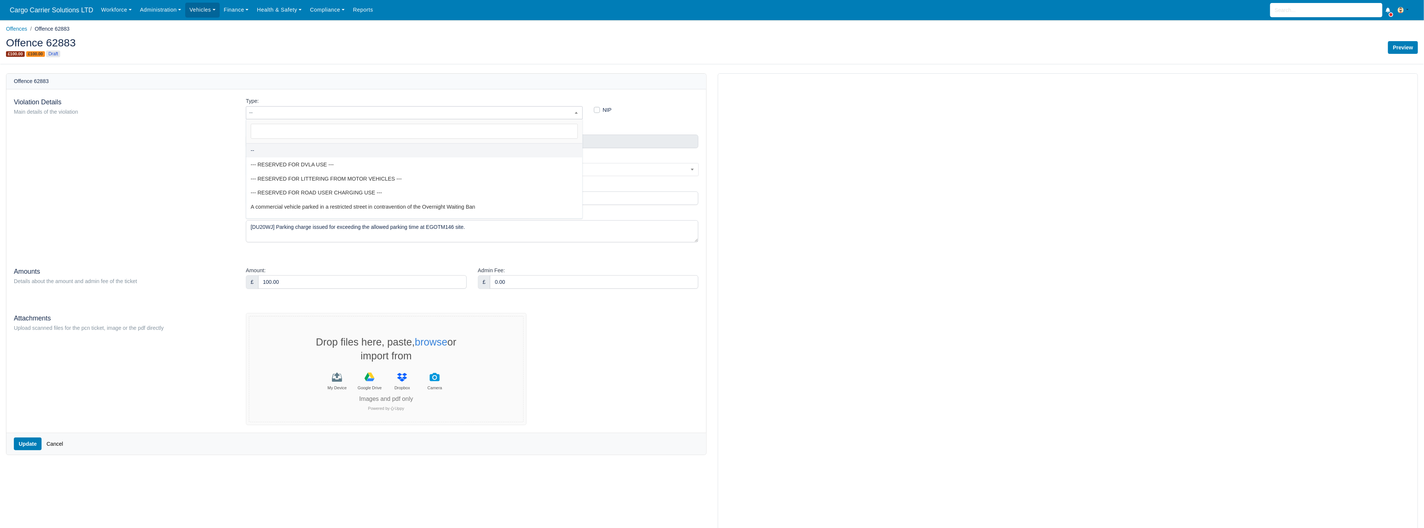
click at [289, 114] on span "--" at bounding box center [414, 112] width 336 height 9
type input "park"
select select "26"
click at [431, 170] on span "--" at bounding box center [356, 169] width 220 height 9
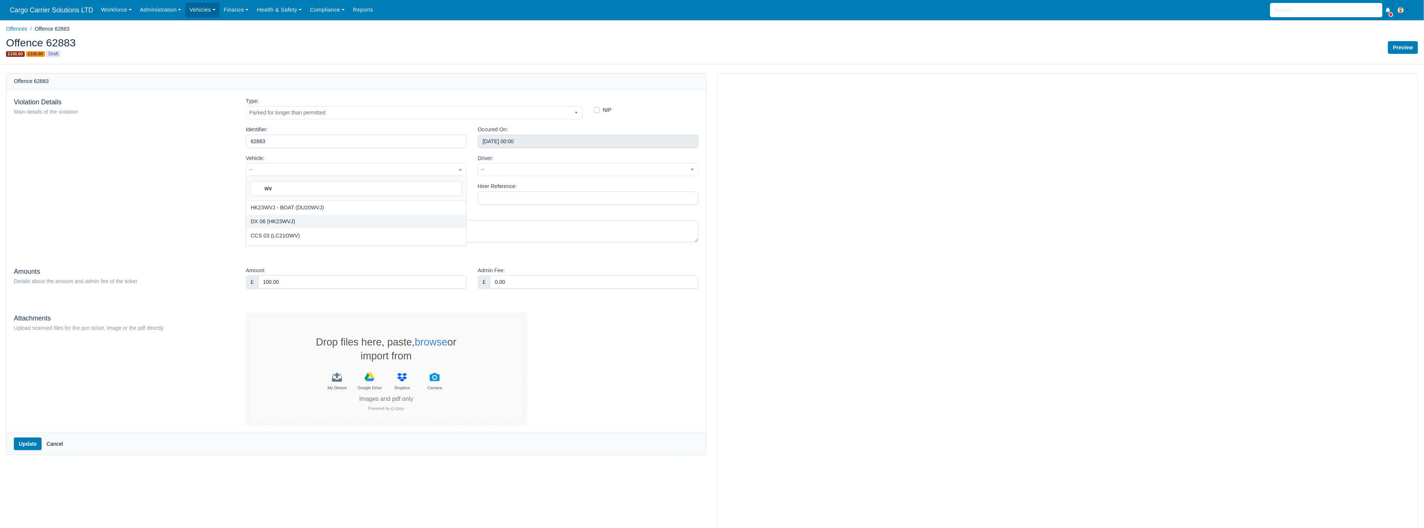
type input "wv"
select select "56"
click at [458, 199] on span at bounding box center [460, 198] width 7 height 10
select select "2"
click at [512, 174] on span "--" at bounding box center [588, 169] width 220 height 9
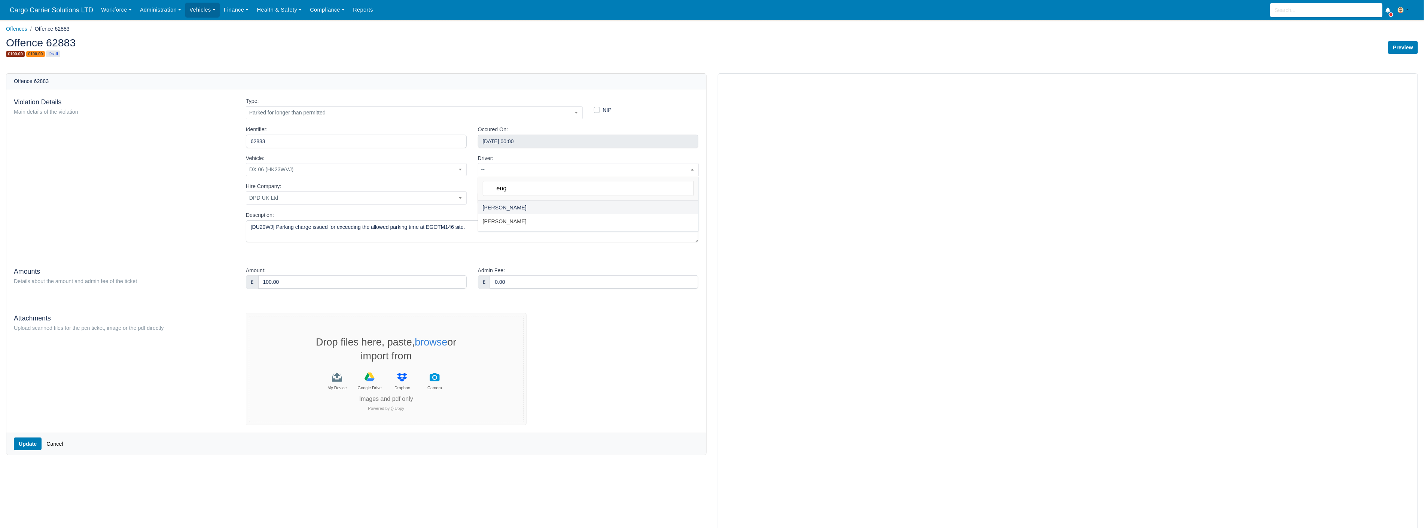
type input "eng"
select select "16"
click at [495, 199] on input "Hirer Reference:" at bounding box center [588, 198] width 221 height 13
type input "62883-PKEGOTM14600028292"
click at [327, 281] on input "100.00" at bounding box center [362, 281] width 208 height 13
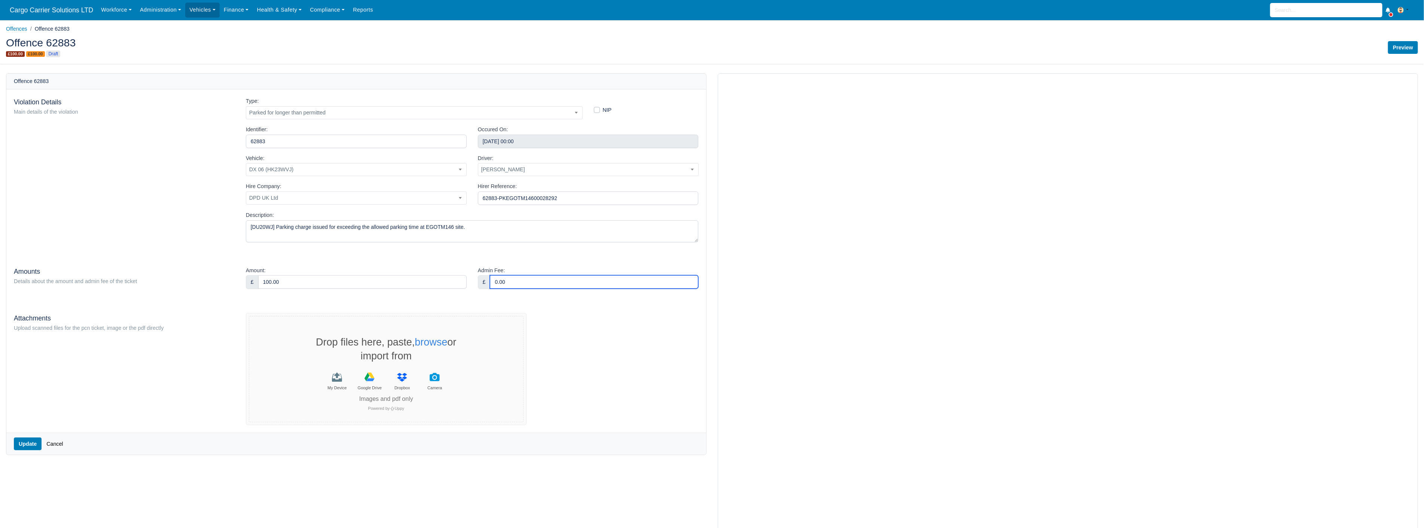
click at [521, 279] on input "0.00" at bounding box center [594, 281] width 208 height 13
click at [480, 231] on textarea "[DU20WJ] Parking charge issued for exceeding the allowed parking time at EGOTM1…" at bounding box center [472, 231] width 453 height 22
click at [16, 445] on button "Update" at bounding box center [28, 444] width 28 height 13
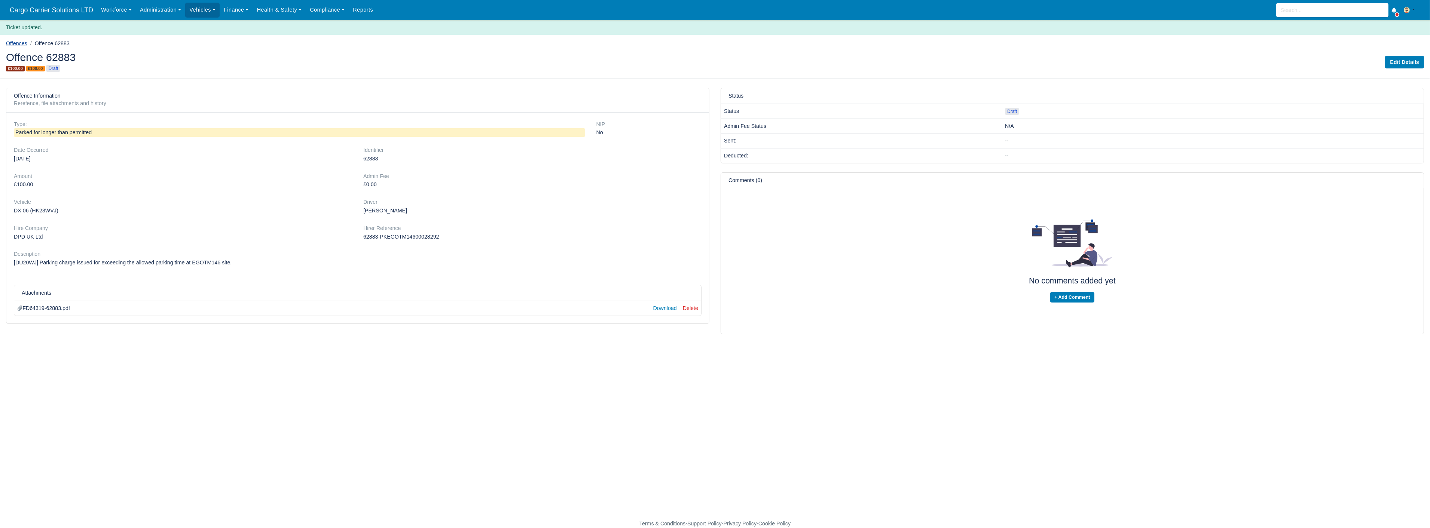
click at [20, 42] on link "Offences" at bounding box center [16, 43] width 21 height 6
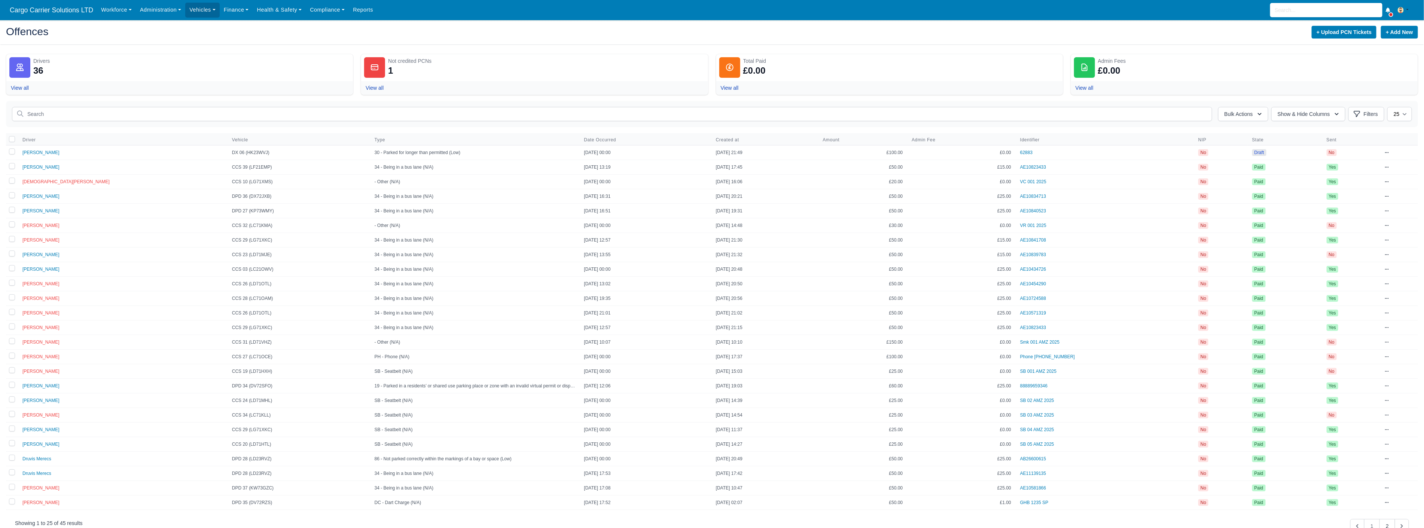
click at [1385, 152] on icon at bounding box center [1387, 152] width 4 height 4
click at [1333, 198] on link "Send to Driver" at bounding box center [1347, 192] width 84 height 13
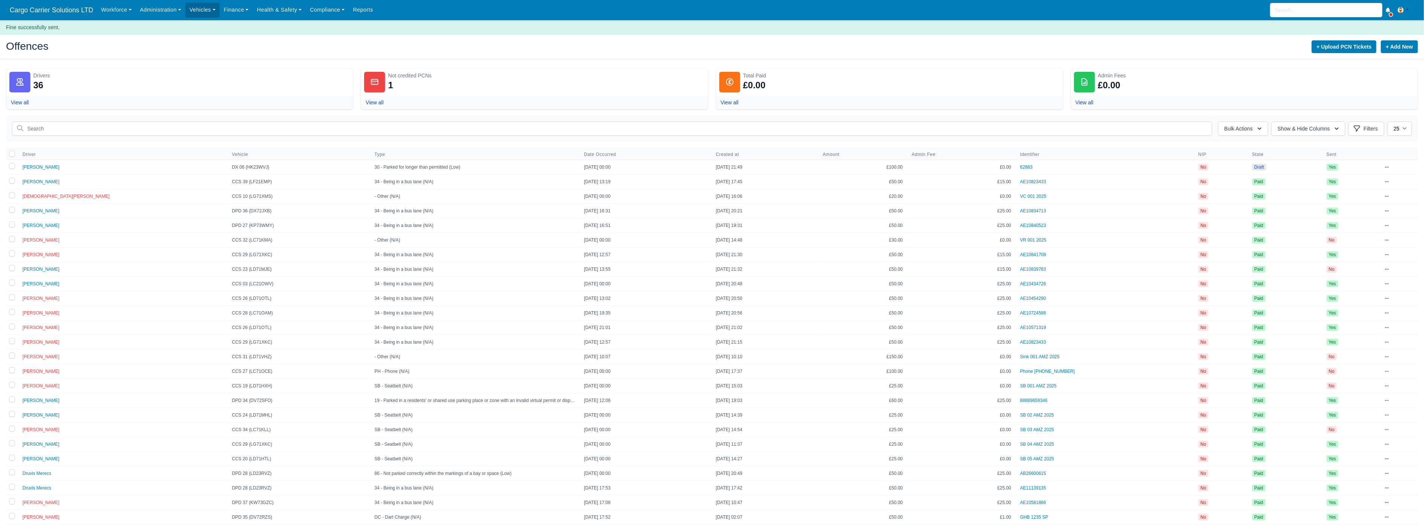
click at [1387, 168] on icon at bounding box center [1387, 167] width 4 height 4
click at [1337, 218] on link "Publish" at bounding box center [1347, 220] width 84 height 13
click at [1333, 222] on link "Send to Driver" at bounding box center [1348, 220] width 84 height 13
click at [1385, 164] on div at bounding box center [1387, 167] width 4 height 7
click at [1334, 207] on link "Mark as Paid & Credit" at bounding box center [1348, 207] width 84 height 13
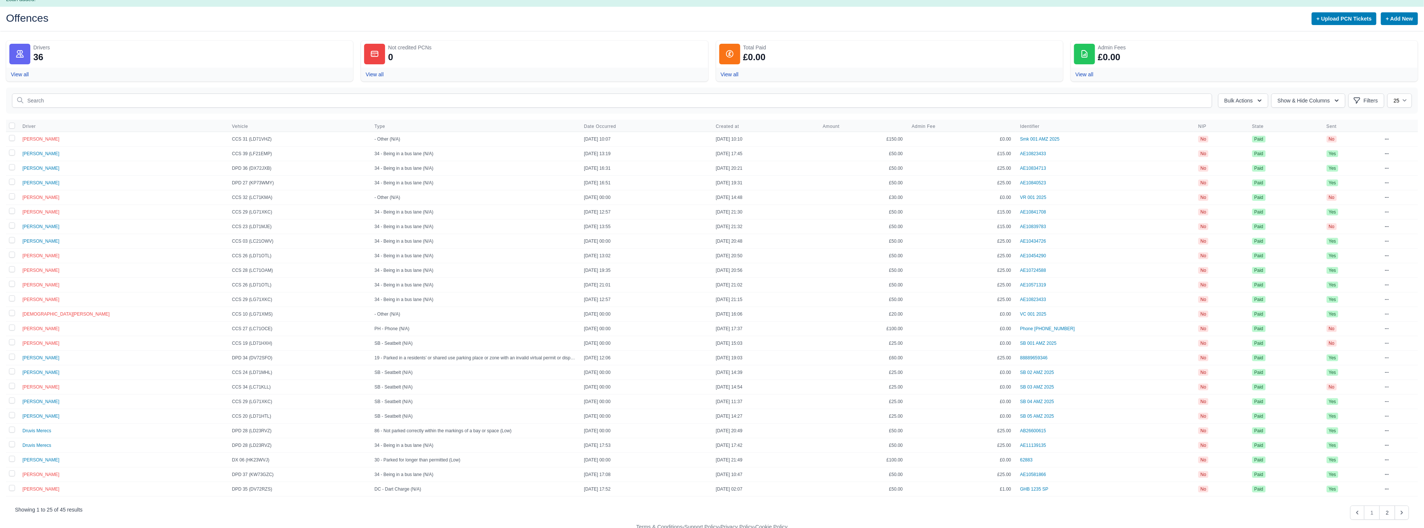
scroll to position [29, 0]
click at [1386, 509] on button "2" at bounding box center [1387, 512] width 16 height 14
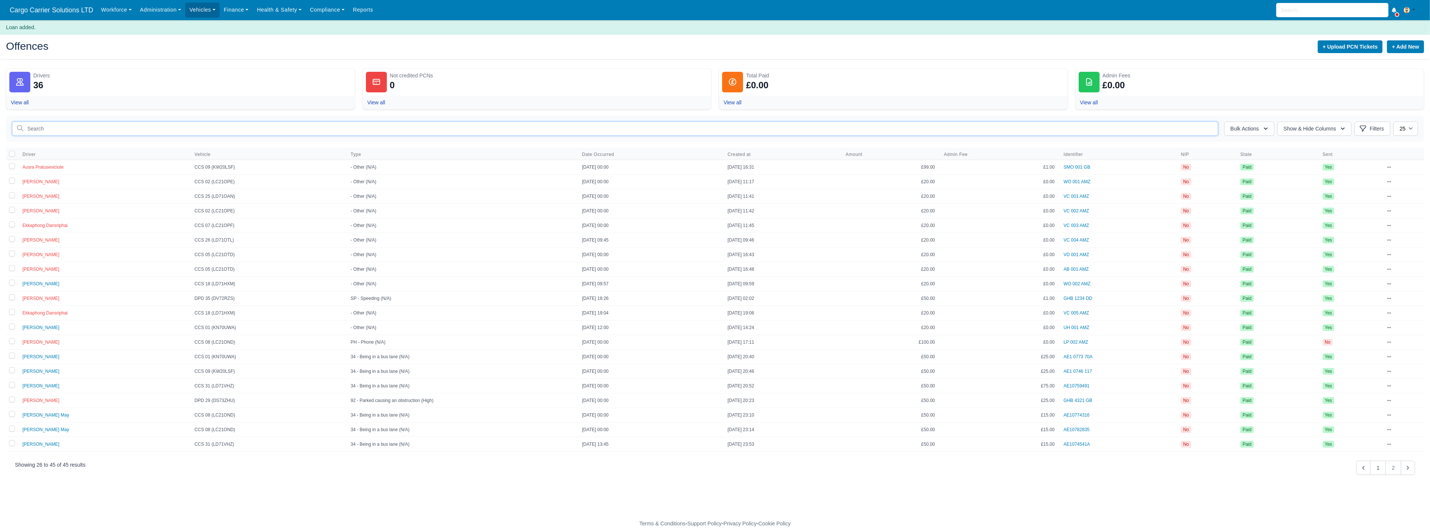
click at [52, 130] on input "text" at bounding box center [615, 129] width 1206 height 14
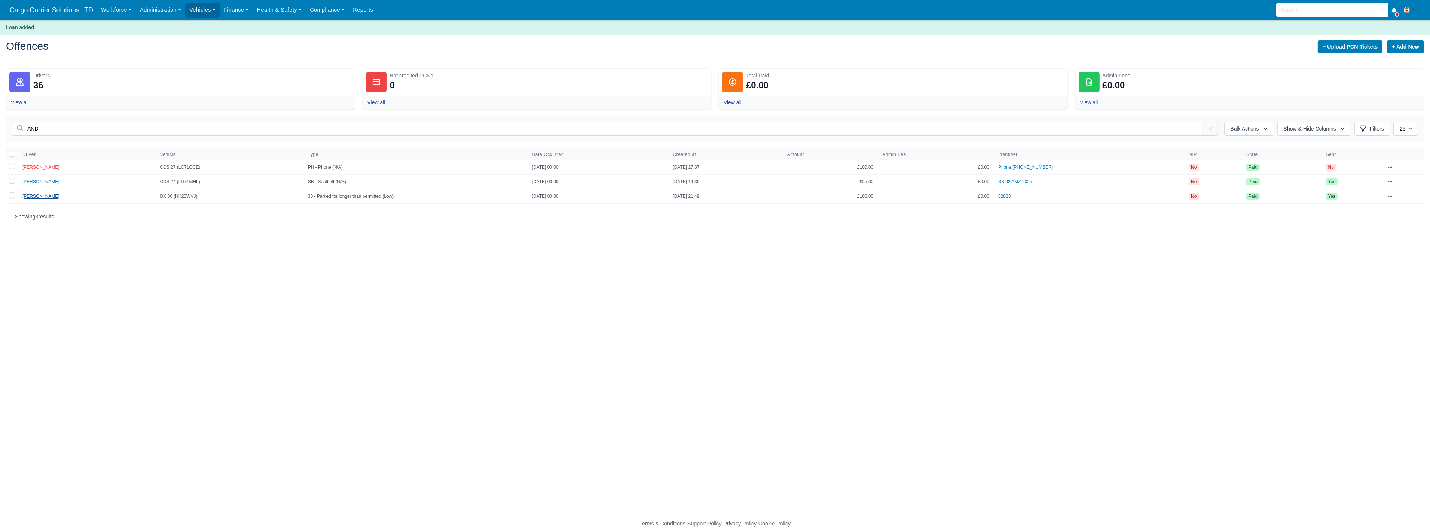
type input "AND"
click at [37, 194] on span "[PERSON_NAME]" at bounding box center [40, 196] width 37 height 5
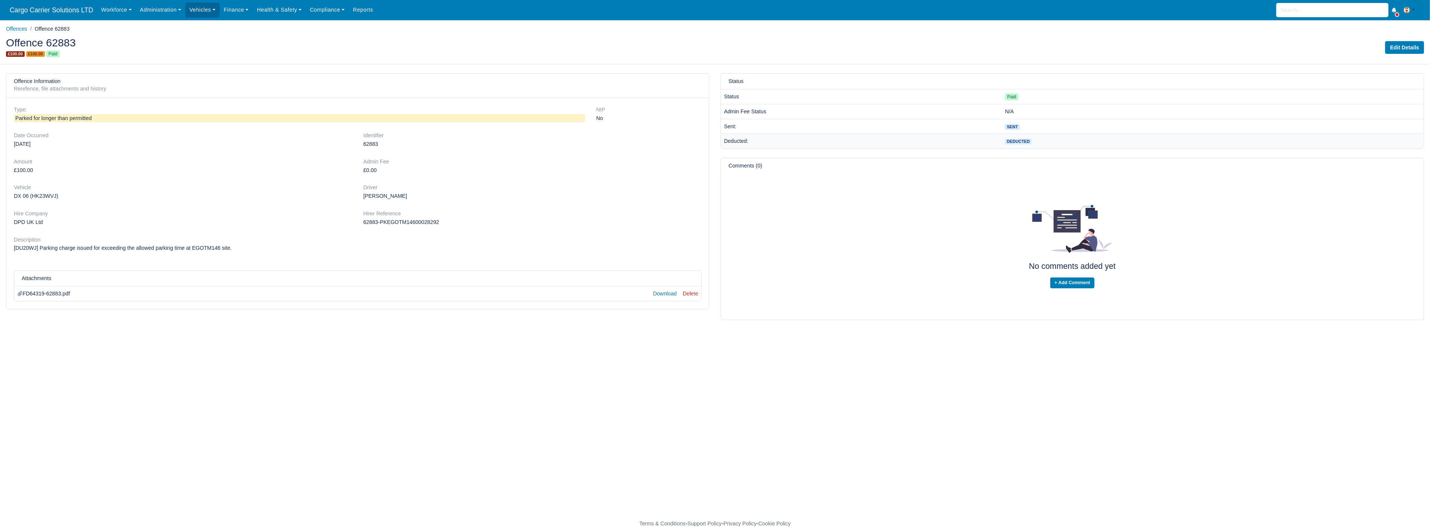
click at [1017, 145] on td "Deducted" at bounding box center [1213, 141] width 422 height 15
click at [390, 192] on div "Driver" at bounding box center [532, 187] width 338 height 9
click at [390, 193] on div "[PERSON_NAME]" at bounding box center [532, 196] width 338 height 9
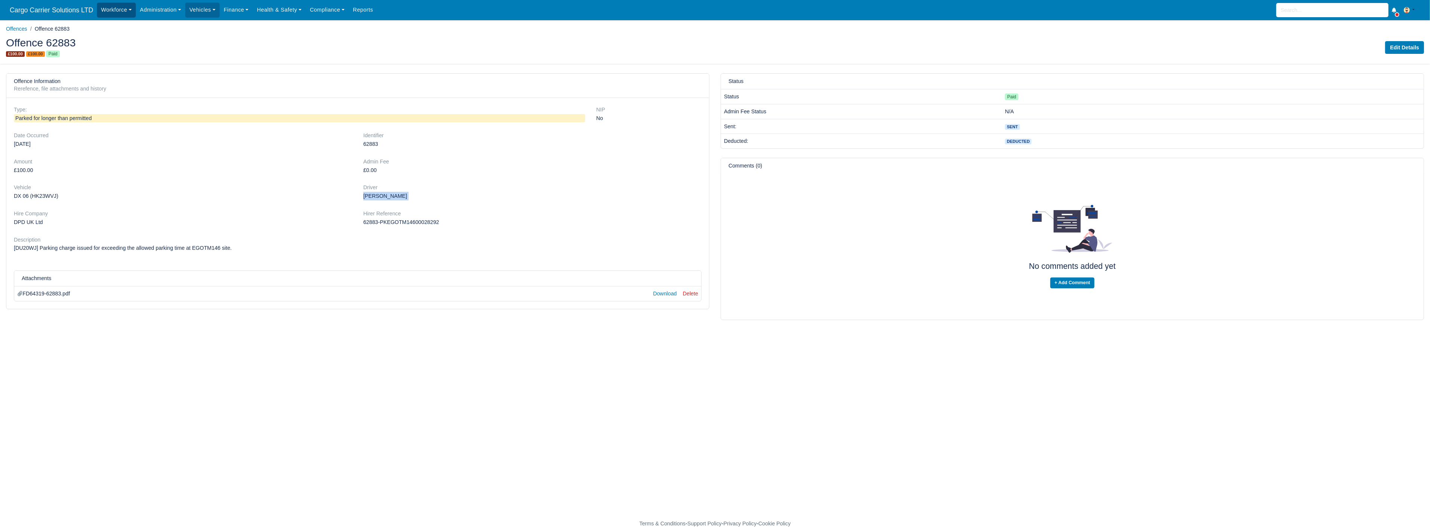
click at [127, 12] on link "Workforce" at bounding box center [116, 10] width 39 height 15
click at [120, 26] on link "Manpower" at bounding box center [130, 27] width 61 height 16
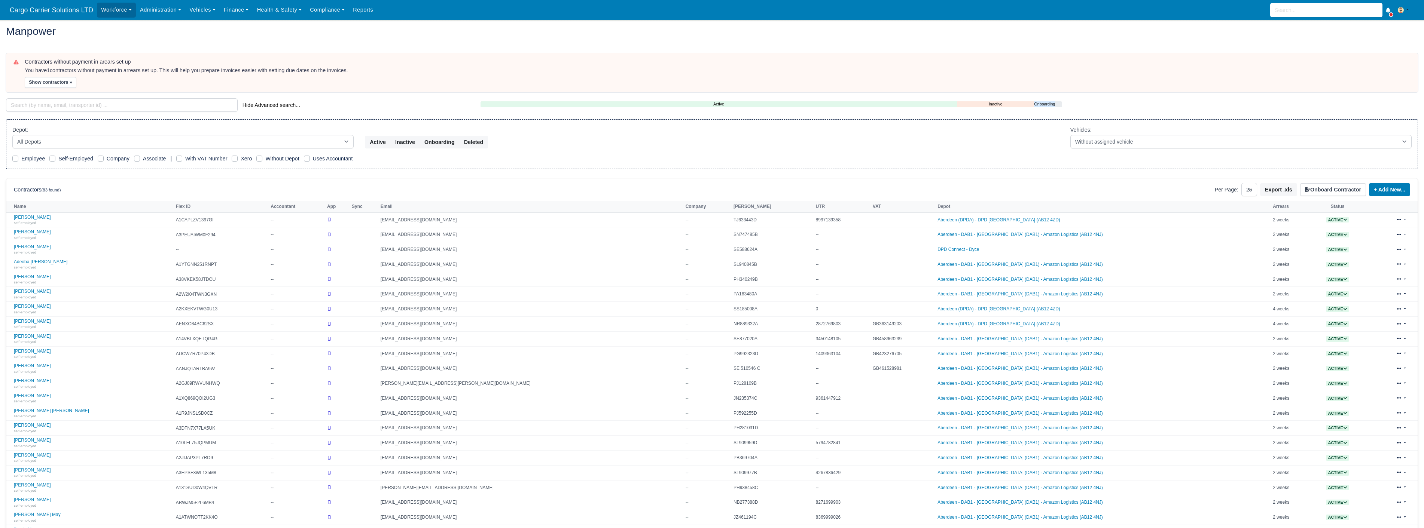
select select "25"
click at [40, 104] on input "search" at bounding box center [122, 104] width 232 height 13
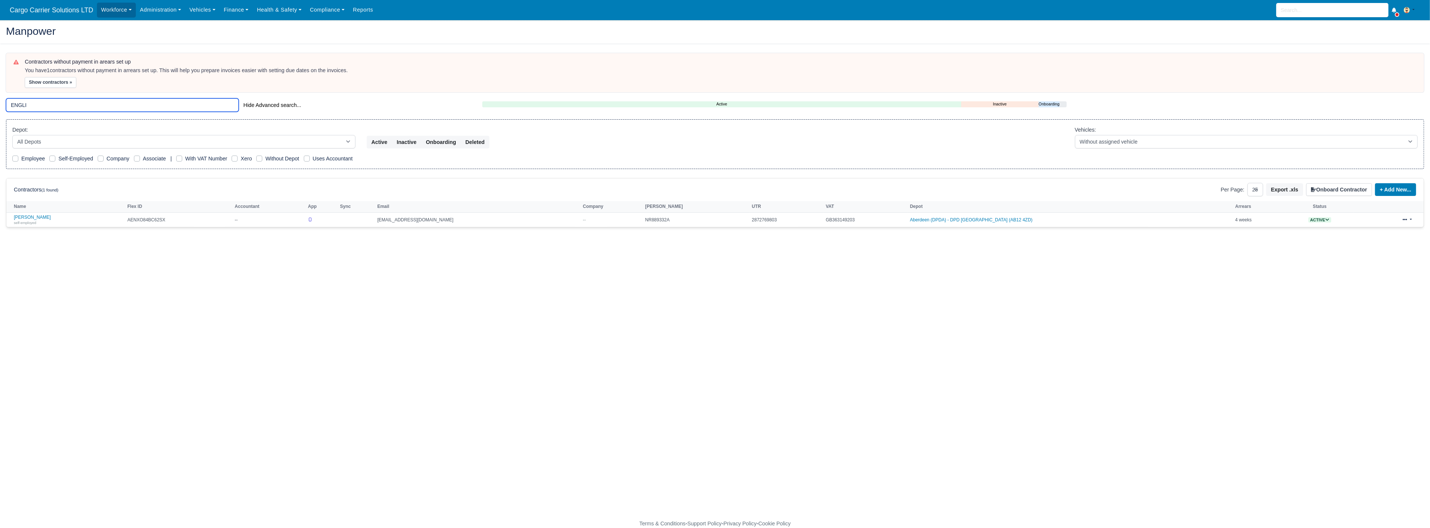
type input "ENGLI"
click at [49, 212] on th "Name" at bounding box center [65, 206] width 119 height 11
click at [47, 220] on div "self-employed" at bounding box center [69, 222] width 110 height 5
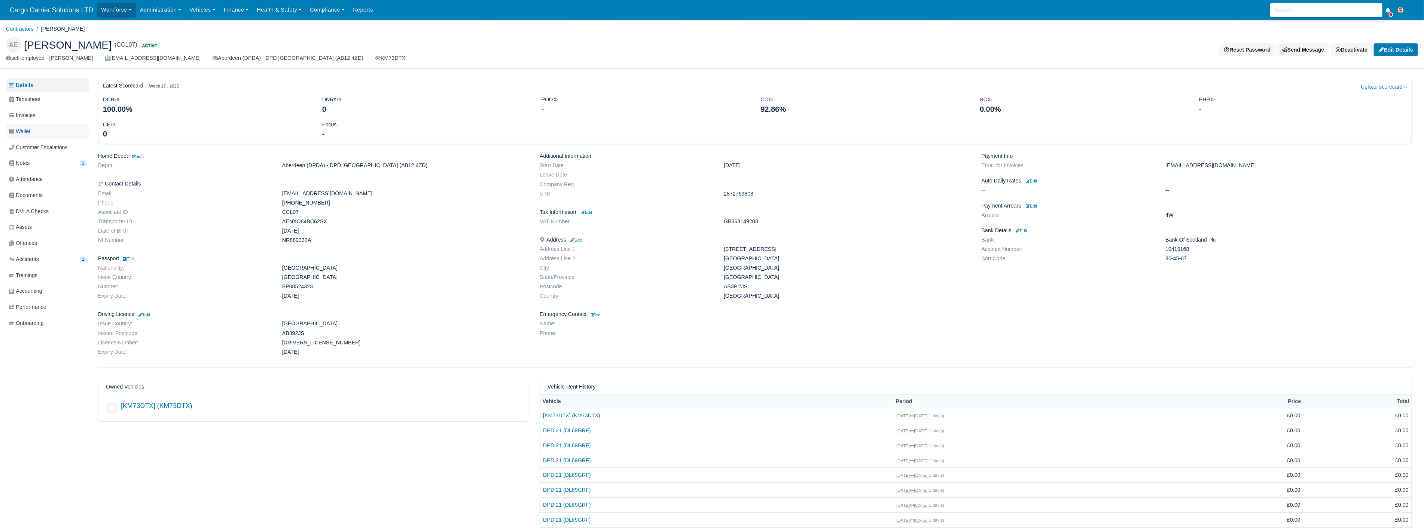
click at [27, 134] on span "Wallet" at bounding box center [19, 131] width 21 height 9
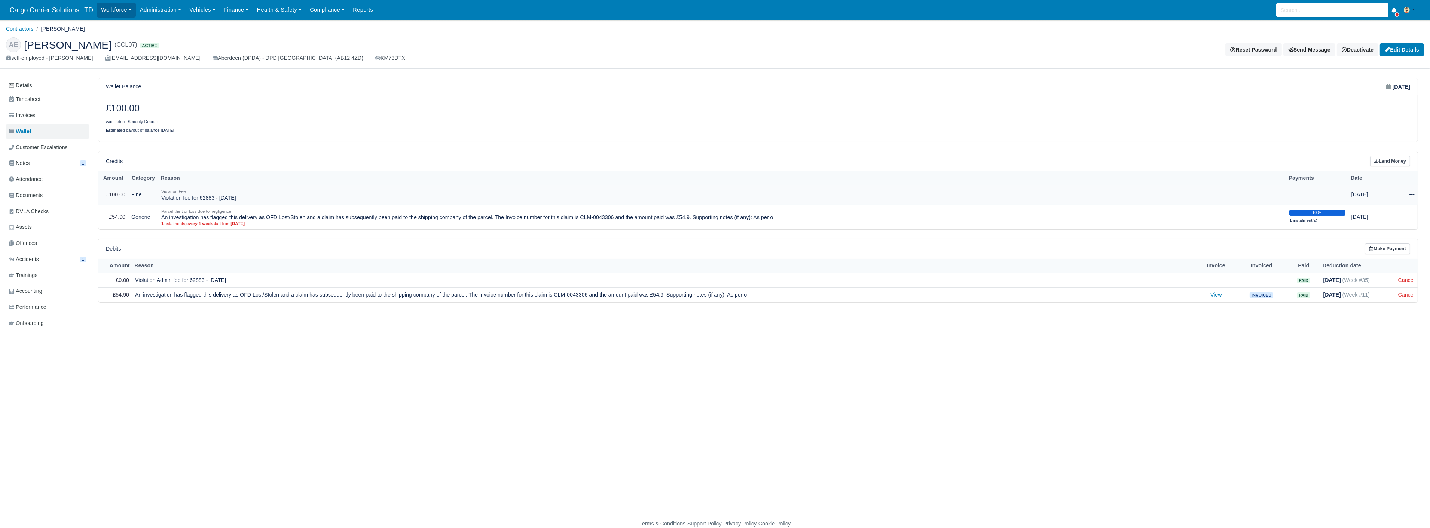
click at [1414, 196] on icon at bounding box center [1412, 194] width 5 height 5
click at [1377, 228] on link "Schedule" at bounding box center [1381, 229] width 67 height 12
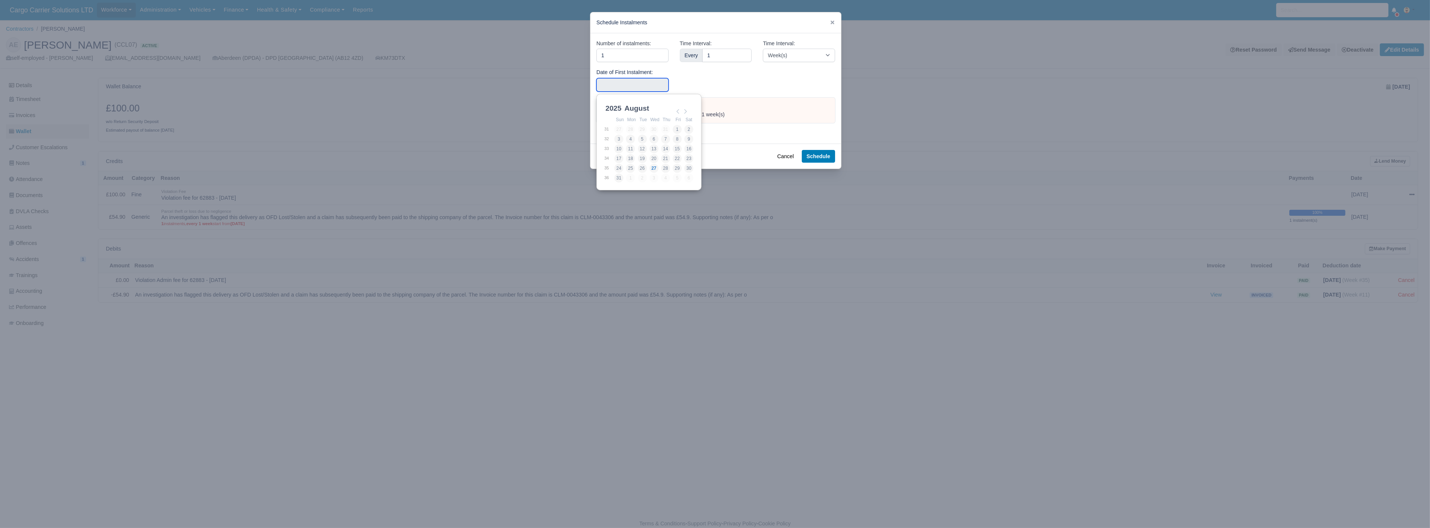
click at [627, 83] on input "Use the arrow keys to pick a date" at bounding box center [632, 84] width 72 height 13
type input "2025-08-29"
click at [821, 159] on button "Schedule" at bounding box center [818, 156] width 33 height 13
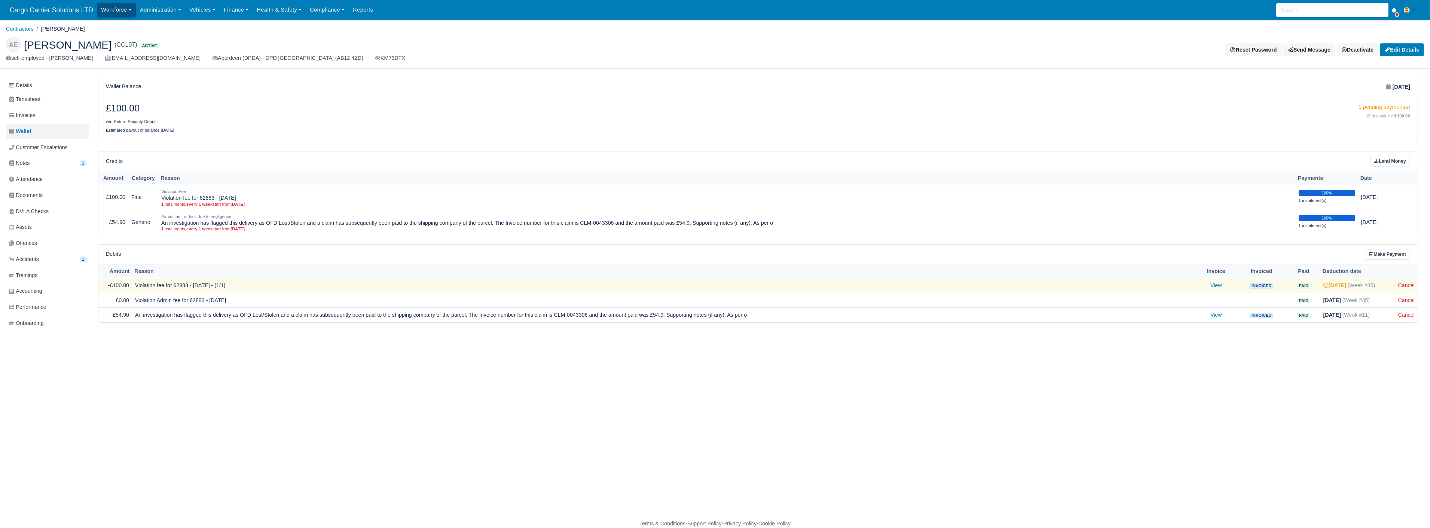
click at [118, 5] on link "Workforce" at bounding box center [116, 10] width 39 height 15
click at [221, 9] on link "Finance" at bounding box center [236, 10] width 33 height 15
click at [239, 135] on link "Custom Invoices" at bounding box center [253, 136] width 61 height 16
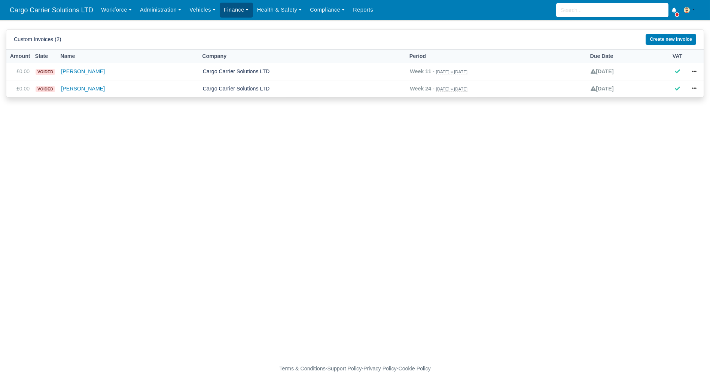
click at [224, 10] on link "Finance" at bounding box center [236, 10] width 33 height 15
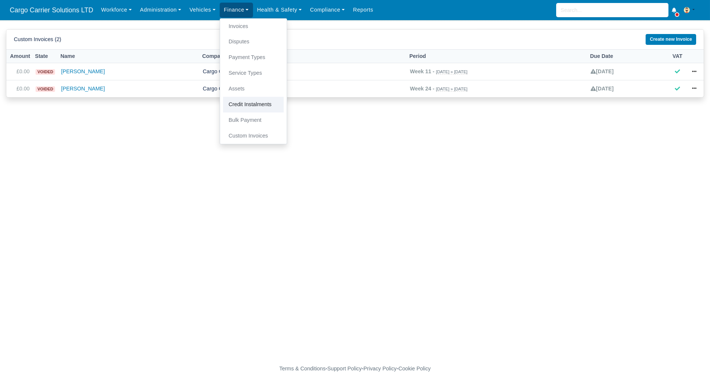
click at [247, 107] on link "Credit Instalments" at bounding box center [253, 105] width 61 height 16
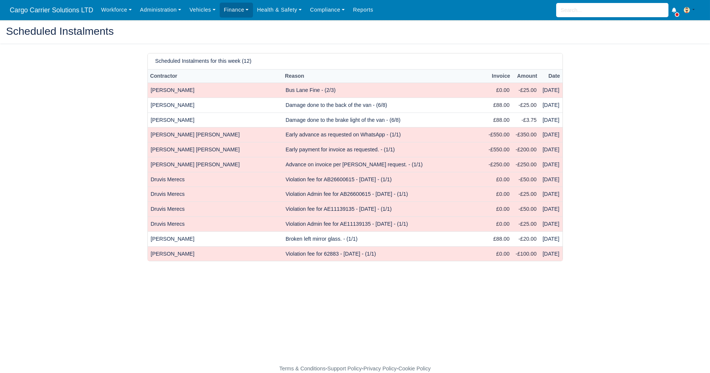
click at [360, 137] on td "Early advance as requested on WhatsApp - (1/1)" at bounding box center [384, 135] width 203 height 15
drag, startPoint x: 377, startPoint y: 136, endPoint x: 246, endPoint y: 133, distance: 131.0
click at [246, 133] on tr "[PERSON_NAME] [PERSON_NAME] Early advance as requested on WhatsApp - (1/1) -£55…" at bounding box center [355, 135] width 415 height 15
copy tr "Early advance as requested on WhatsApp - (1/1)"
drag, startPoint x: 329, startPoint y: 180, endPoint x: 295, endPoint y: 181, distance: 34.4
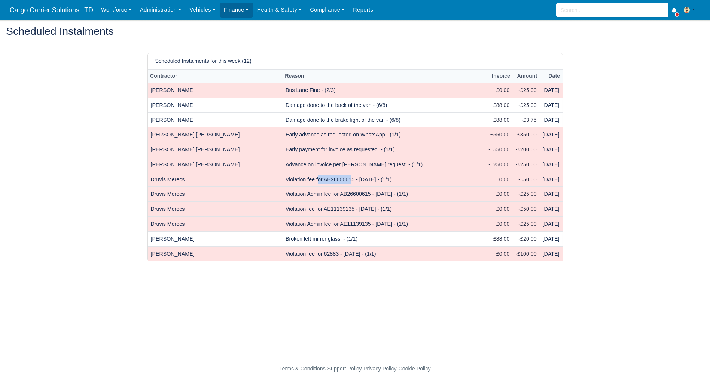
click at [295, 181] on td "Violation fee for AB26600615 - [DATE] - (1/1)" at bounding box center [384, 179] width 203 height 15
click at [309, 182] on td "Violation fee for AB26600615 - [DATE] - (1/1)" at bounding box center [384, 179] width 203 height 15
drag, startPoint x: 382, startPoint y: 179, endPoint x: 262, endPoint y: 178, distance: 120.1
click at [283, 178] on td "Violation fee for AB26600615 - [DATE] - (1/1)" at bounding box center [384, 179] width 203 height 15
copy td "Violation fee for AB26600615 - [DATE] - (1/1)"
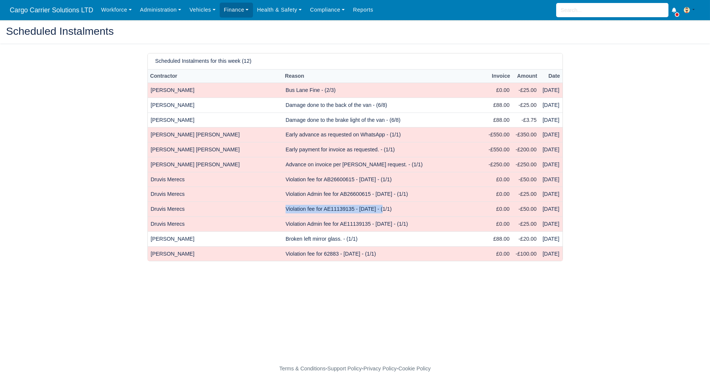
drag, startPoint x: 261, startPoint y: 209, endPoint x: 363, endPoint y: 205, distance: 102.2
click at [363, 205] on td "Violation fee for AE11139135 - [DATE] - (1/1)" at bounding box center [384, 209] width 203 height 15
copy td "Violation fee for AE11139135 - [DATE]"
click at [359, 106] on td "Damage done to the back of the van - (6/8)" at bounding box center [384, 105] width 203 height 15
click at [359, 119] on td "Damage done to the brake light of the van - (6/8)" at bounding box center [384, 120] width 203 height 15
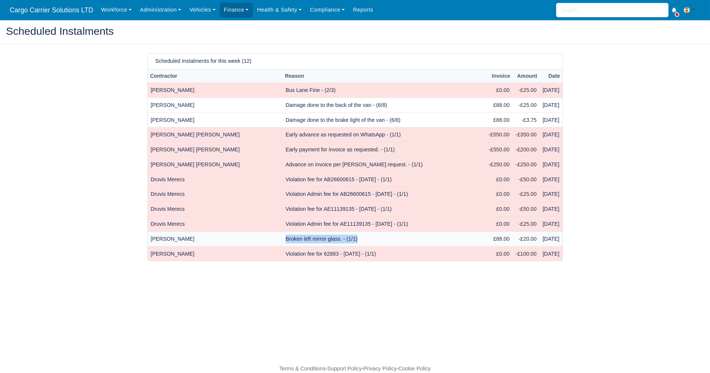
drag, startPoint x: 335, startPoint y: 239, endPoint x: 262, endPoint y: 239, distance: 72.2
click at [283, 239] on td "Broken left mirror glass. - (1/1)" at bounding box center [384, 239] width 203 height 15
copy td "Broken left mirror glass. - (1/1)"
drag, startPoint x: 366, startPoint y: 250, endPoint x: 260, endPoint y: 250, distance: 106.6
click at [283, 250] on td "Violation fee for 62883 - [DATE] - (1/1)" at bounding box center [384, 254] width 203 height 15
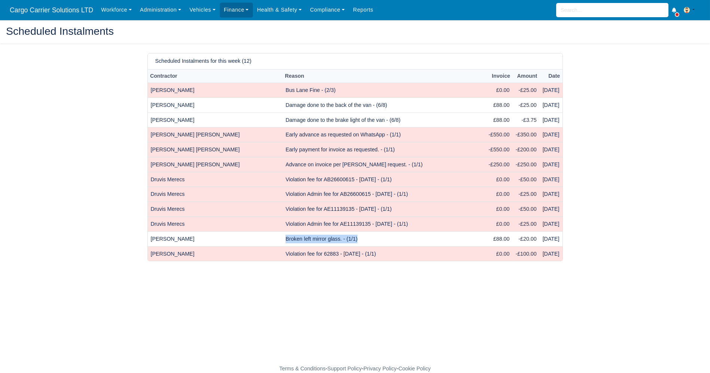
copy td "Violation fee for 62883 - [DATE] - (1/1)"
click at [296, 251] on td "Violation fee for 62883 - [DATE] - (1/1)" at bounding box center [384, 254] width 203 height 15
